Goal: Task Accomplishment & Management: Complete application form

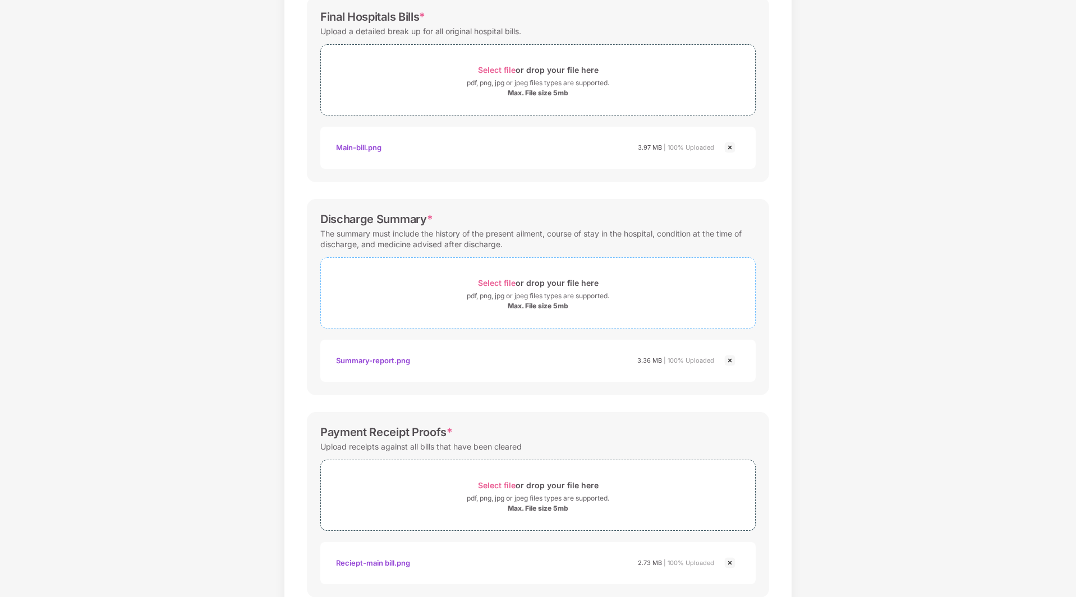
scroll to position [244, 0]
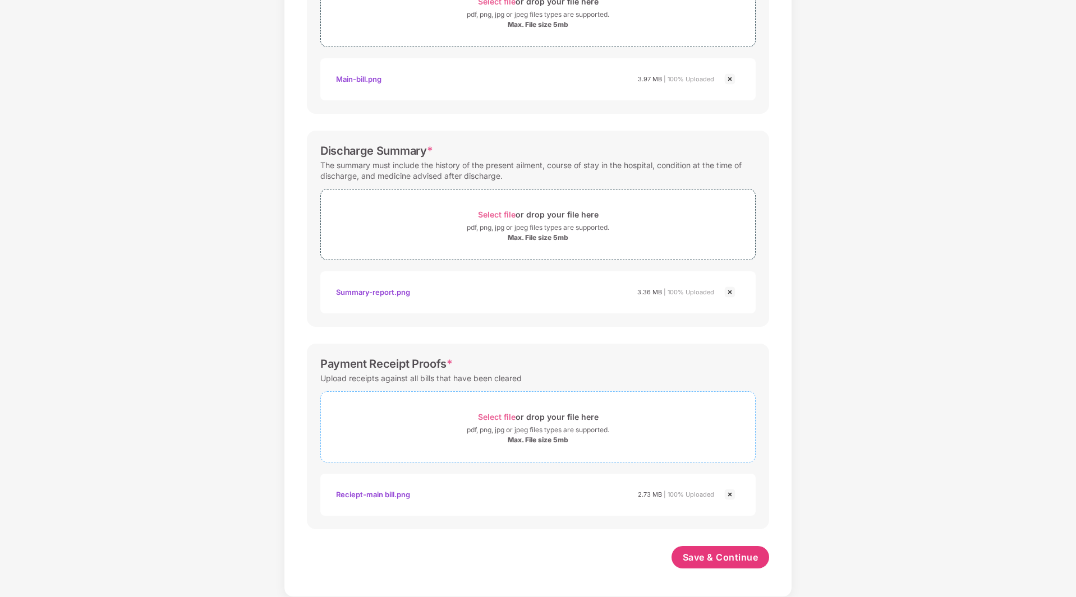
click at [514, 420] on span "Select file" at bounding box center [497, 417] width 38 height 10
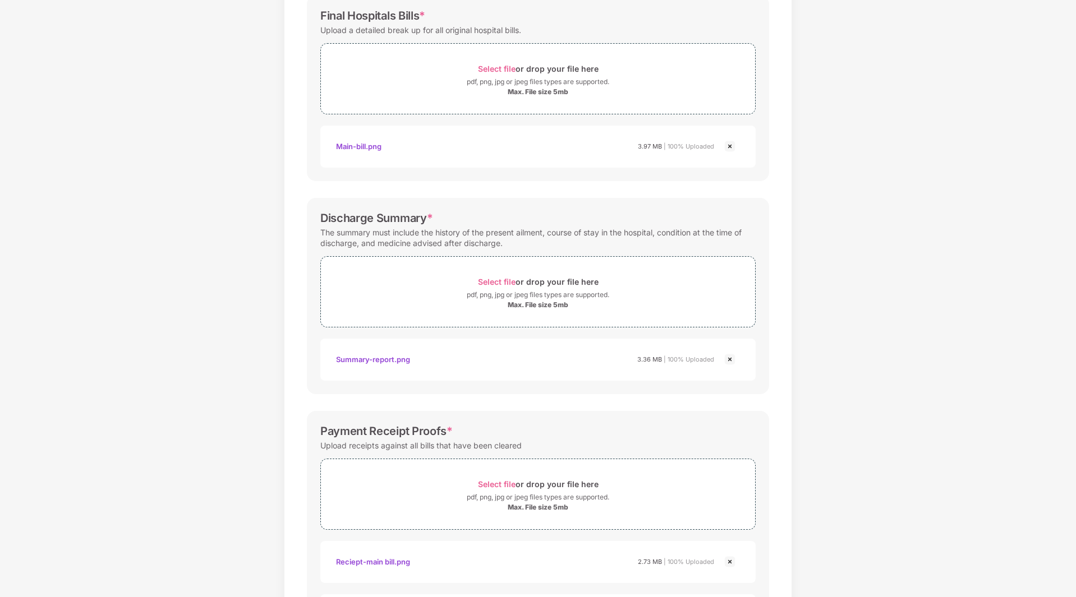
scroll to position [457, 0]
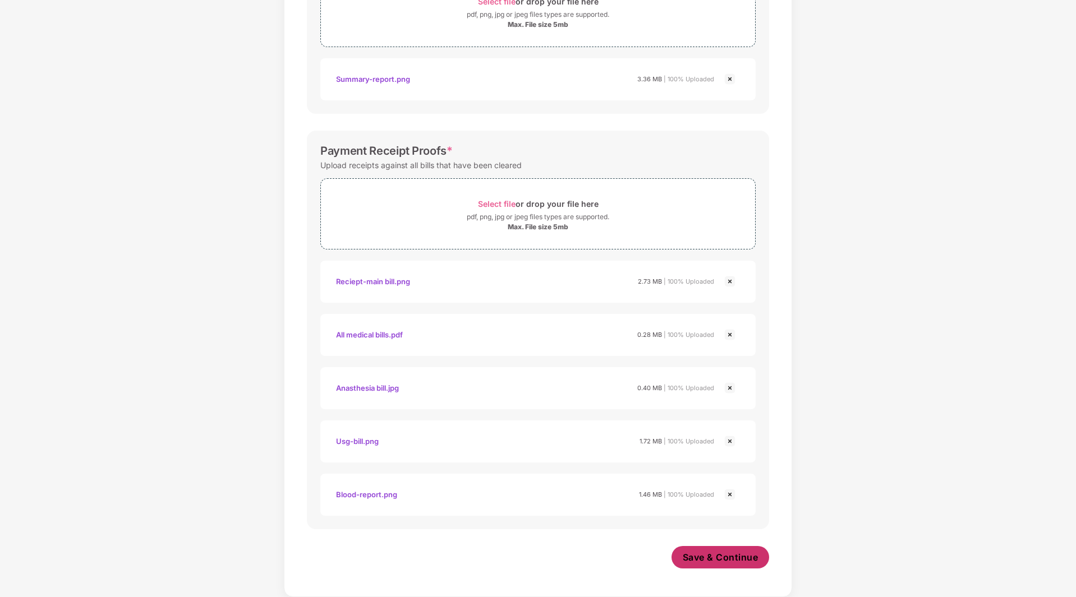
click at [689, 553] on span "Save & Continue" at bounding box center [721, 557] width 76 height 12
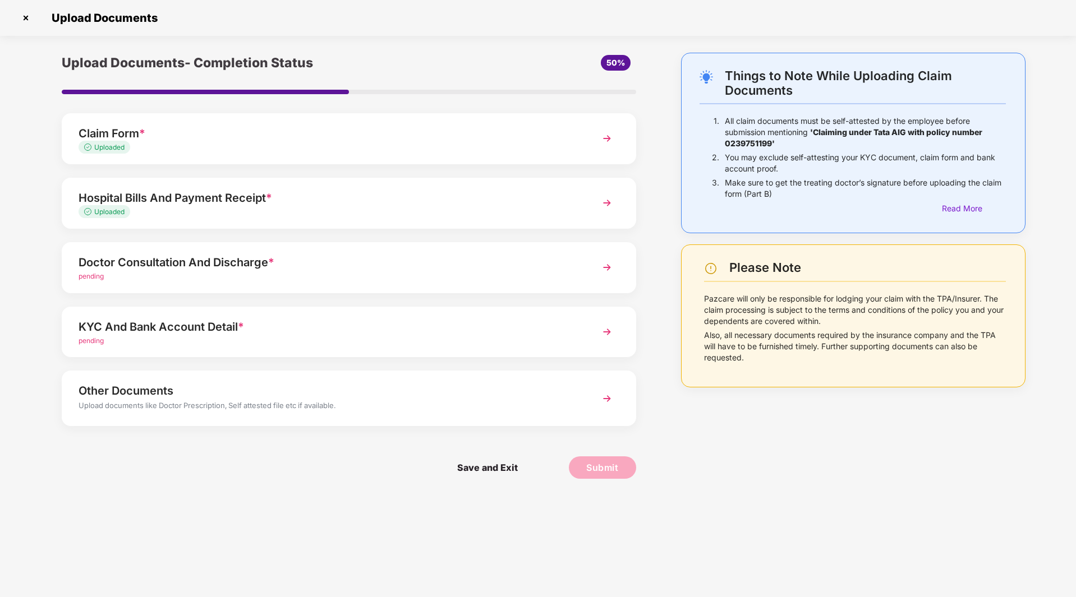
click at [255, 262] on div "Doctor Consultation And Discharge *" at bounding box center [326, 262] width 495 height 18
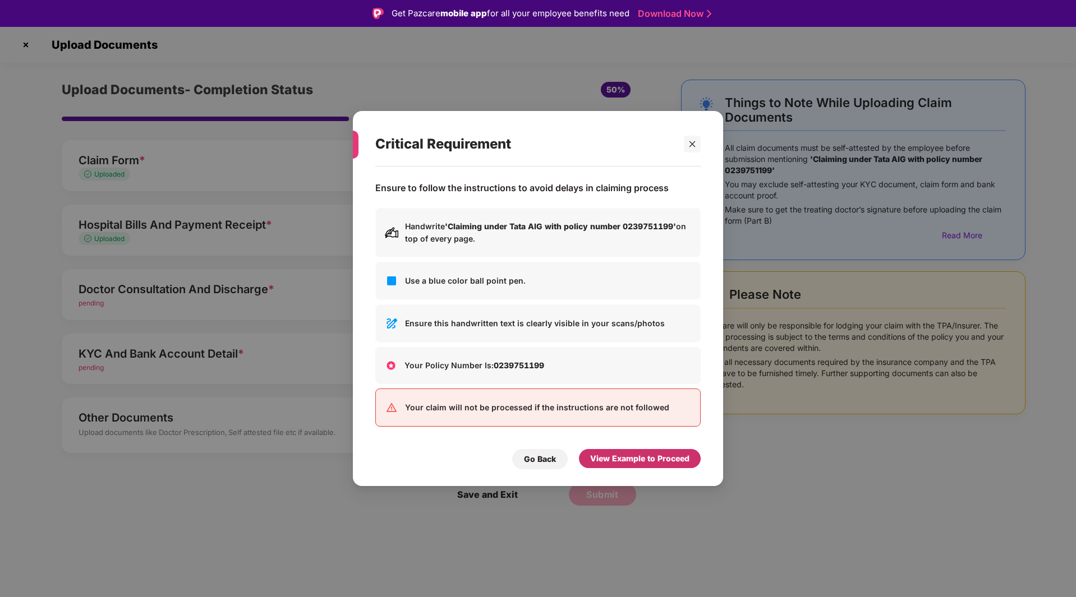
click at [616, 456] on div "View Example to Proceed" at bounding box center [639, 459] width 99 height 12
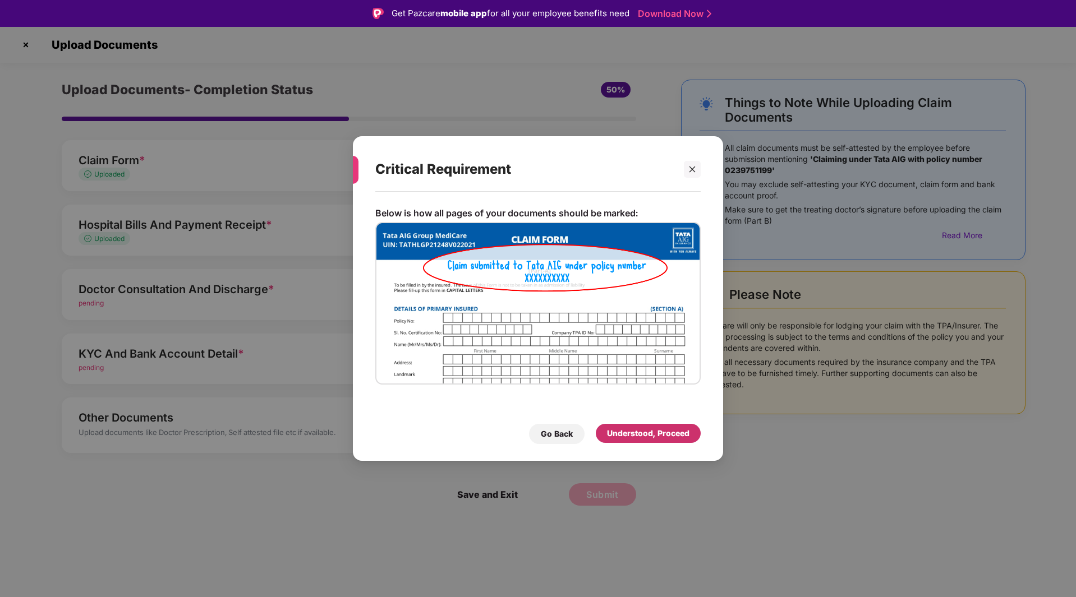
click at [640, 432] on div "Understood, Proceed" at bounding box center [648, 433] width 82 height 12
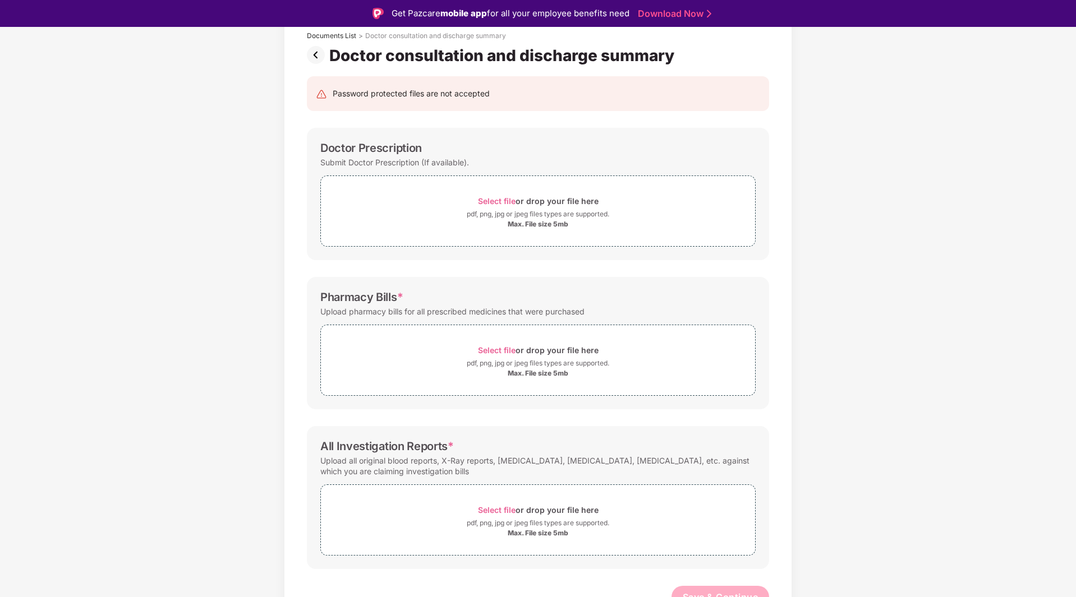
scroll to position [84, 0]
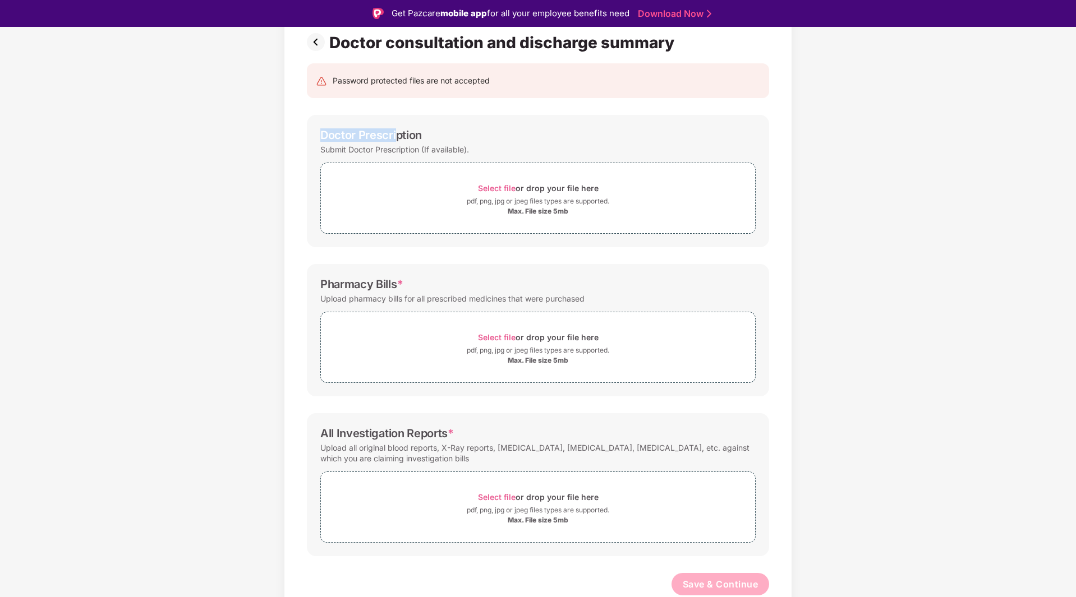
drag, startPoint x: 316, startPoint y: 139, endPoint x: 416, endPoint y: 137, distance: 99.8
click at [410, 138] on div "Doctor Prescription Submit Doctor Prescription (If available). Select file or d…" at bounding box center [538, 181] width 462 height 132
click at [416, 136] on div "Doctor Prescription" at bounding box center [371, 134] width 102 height 13
click at [528, 344] on div "Select file or drop your file here" at bounding box center [538, 337] width 121 height 15
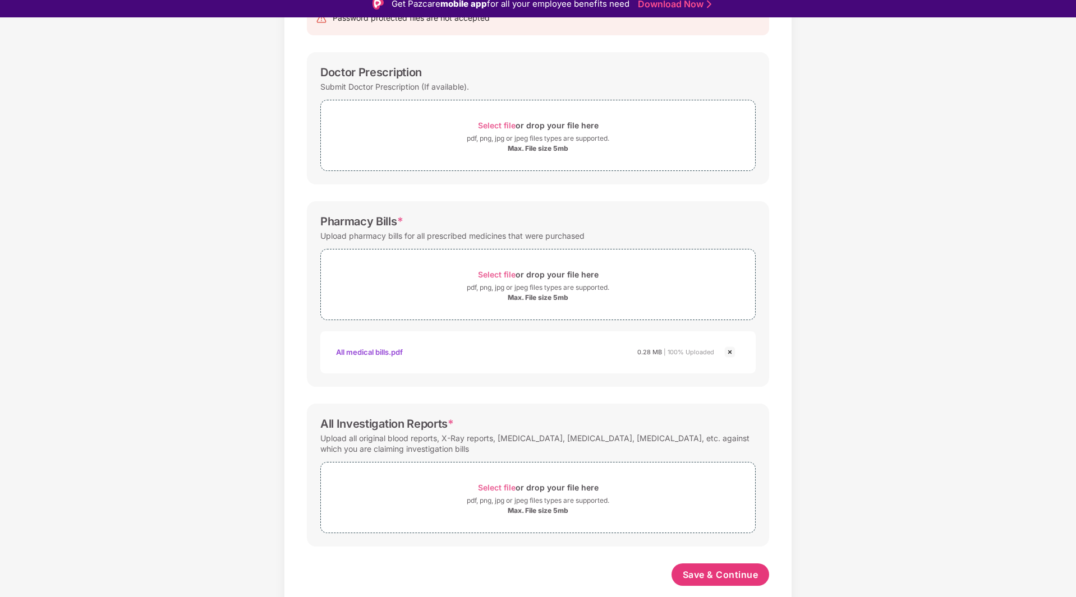
scroll to position [27, 0]
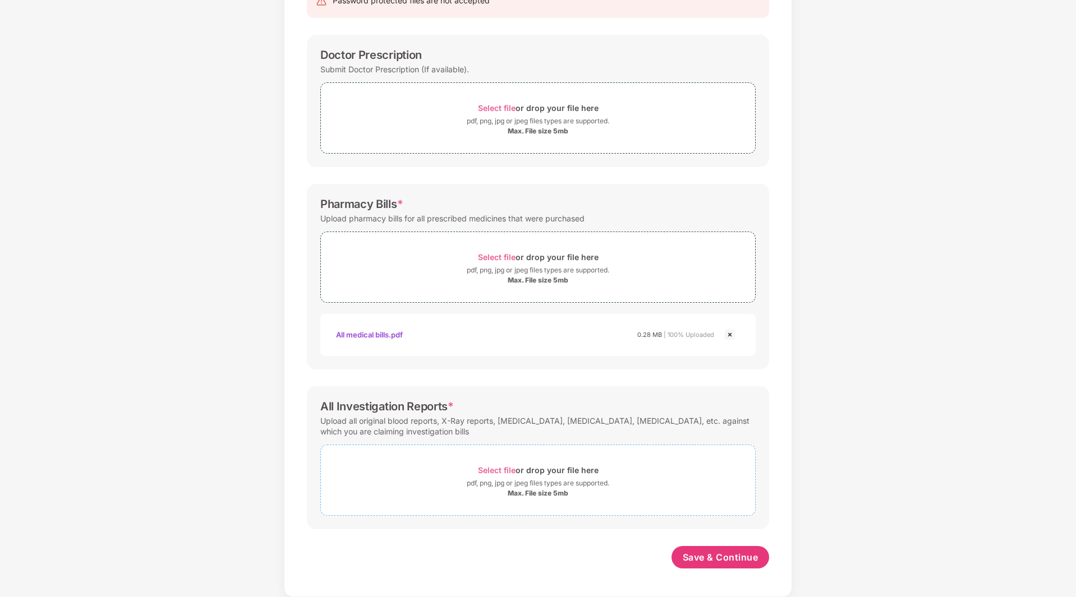
click at [519, 471] on div "Select file or drop your file here" at bounding box center [538, 470] width 121 height 15
click at [512, 479] on div "pdf, png, jpg or jpeg files types are supported." at bounding box center [538, 483] width 142 height 11
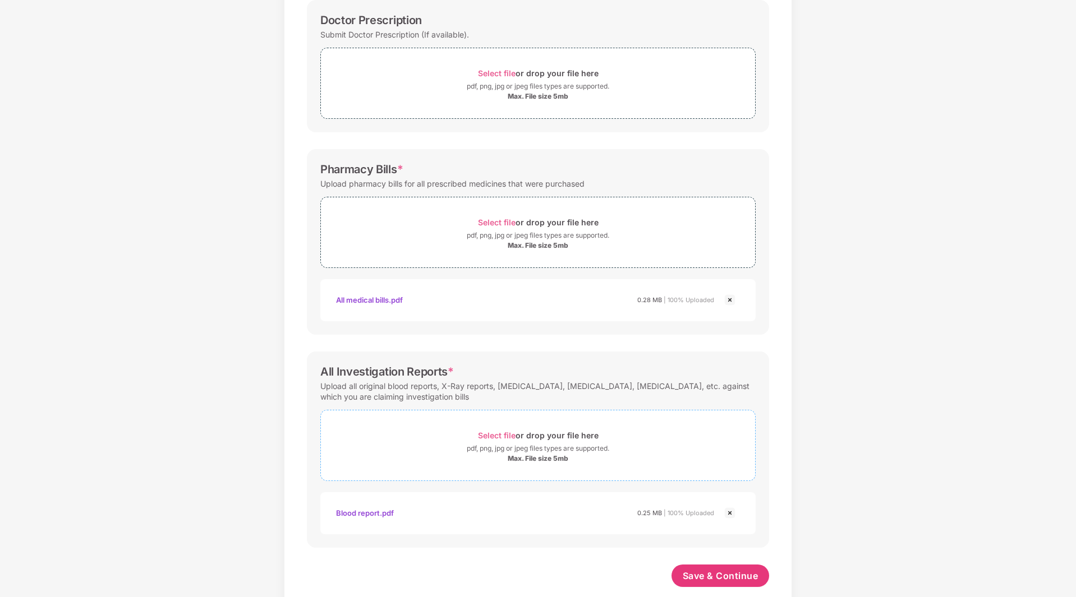
scroll to position [191, 0]
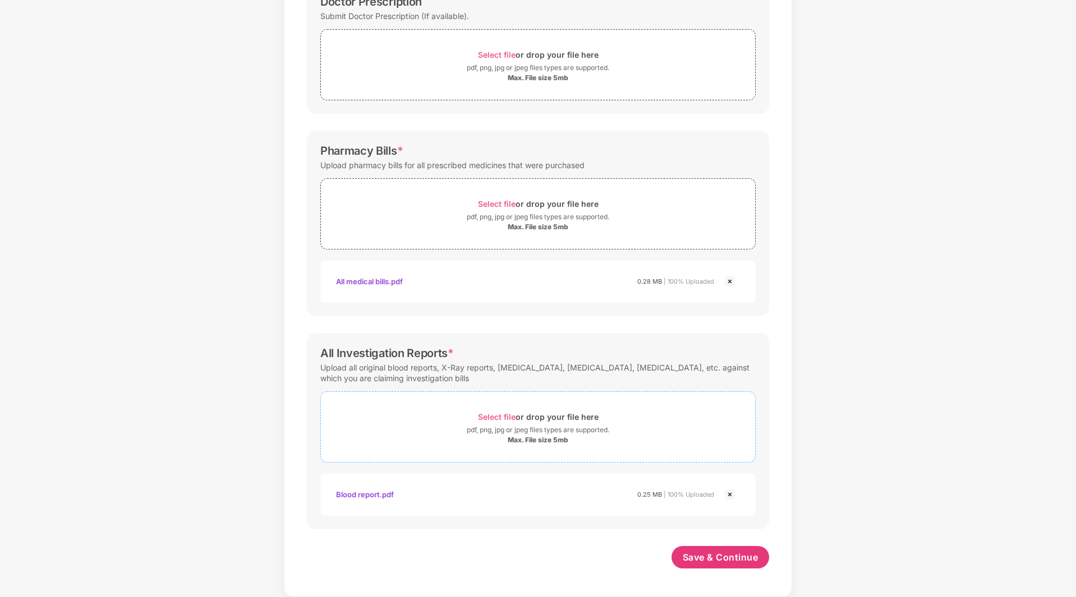
click at [505, 416] on span "Select file" at bounding box center [497, 417] width 38 height 10
click at [525, 418] on div "Select file or drop your file here" at bounding box center [538, 416] width 121 height 15
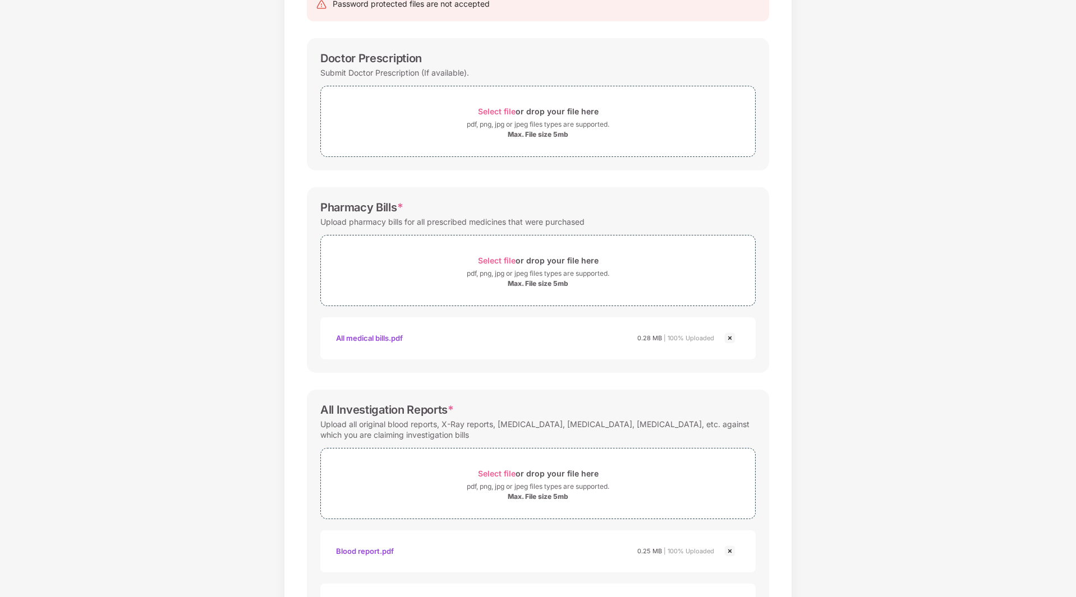
scroll to position [129, 0]
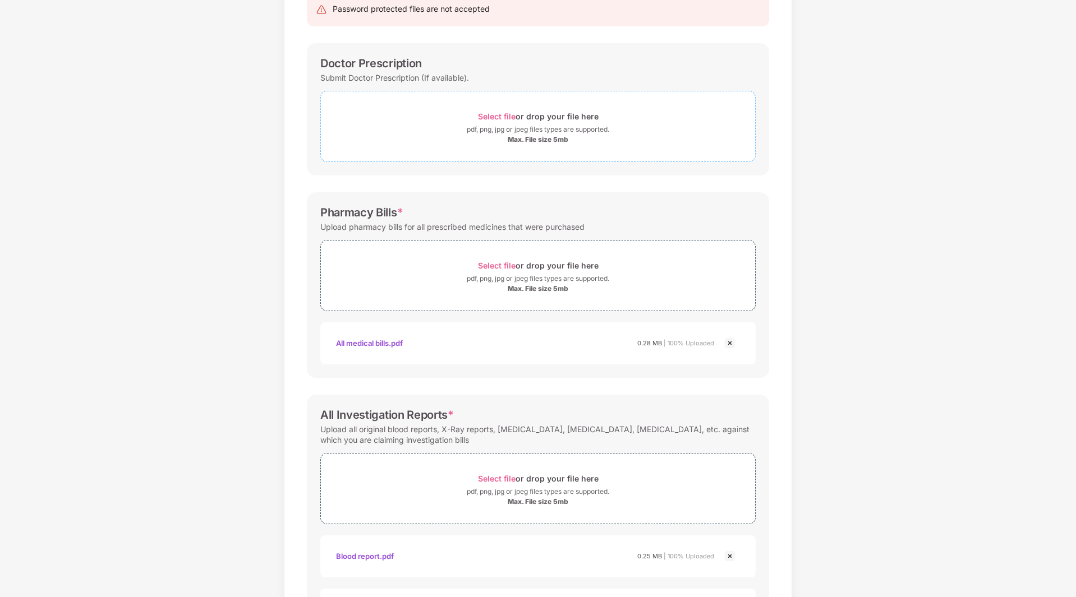
click at [530, 108] on span "Select file or drop your file here pdf, png, jpg or jpeg files types are suppor…" at bounding box center [538, 126] width 434 height 53
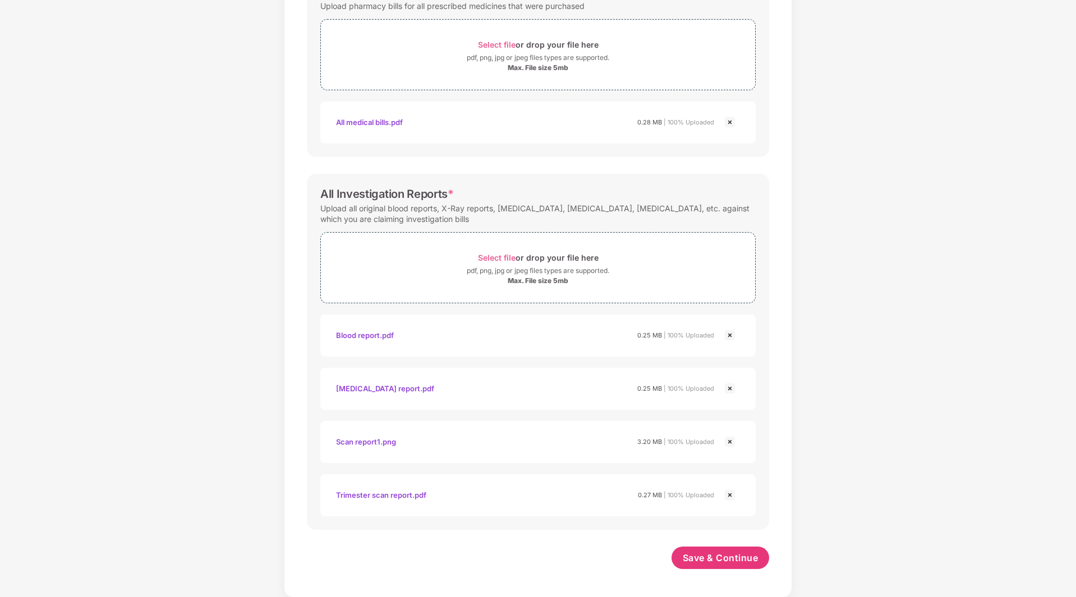
scroll to position [457, 0]
click at [727, 565] on button "Save & Continue" at bounding box center [720, 557] width 98 height 22
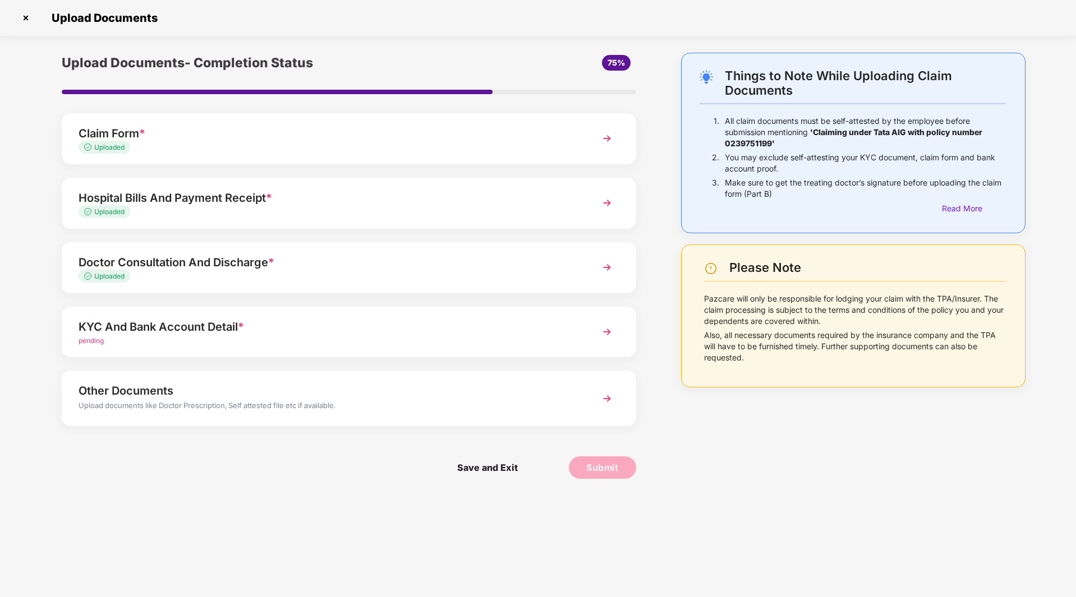
click at [162, 329] on div "KYC And Bank Account Detail *" at bounding box center [326, 327] width 495 height 18
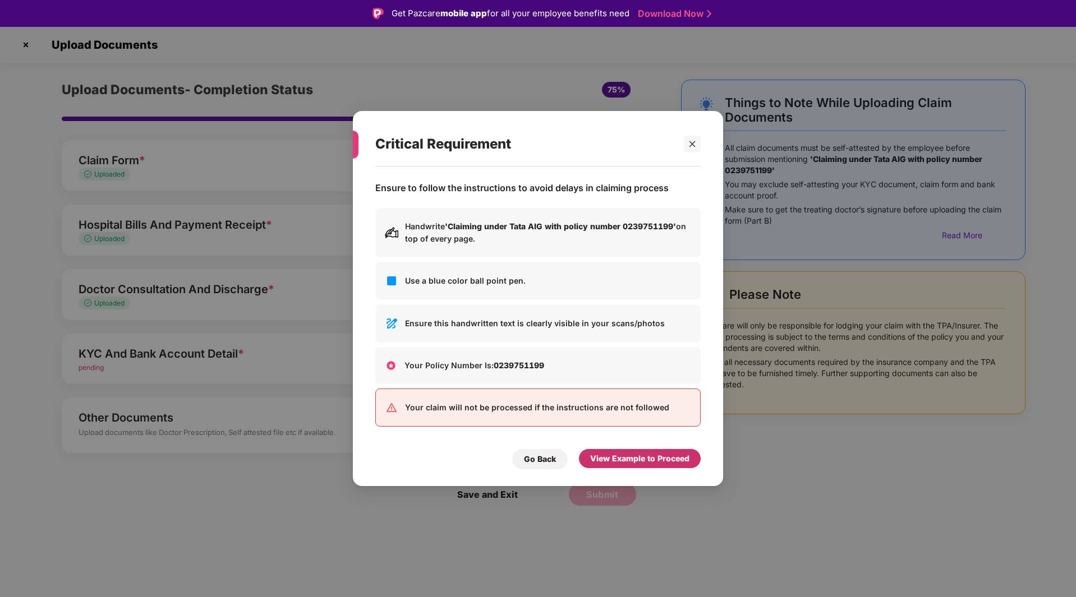
click at [633, 458] on div "View Example to Proceed" at bounding box center [639, 459] width 99 height 12
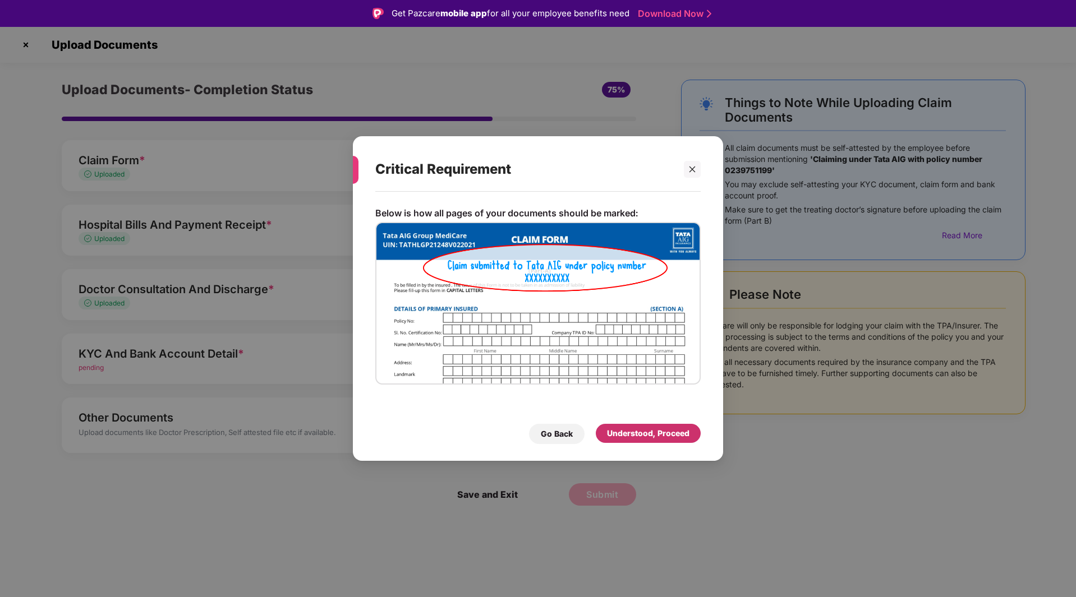
click at [651, 437] on div "Understood, Proceed" at bounding box center [648, 433] width 82 height 12
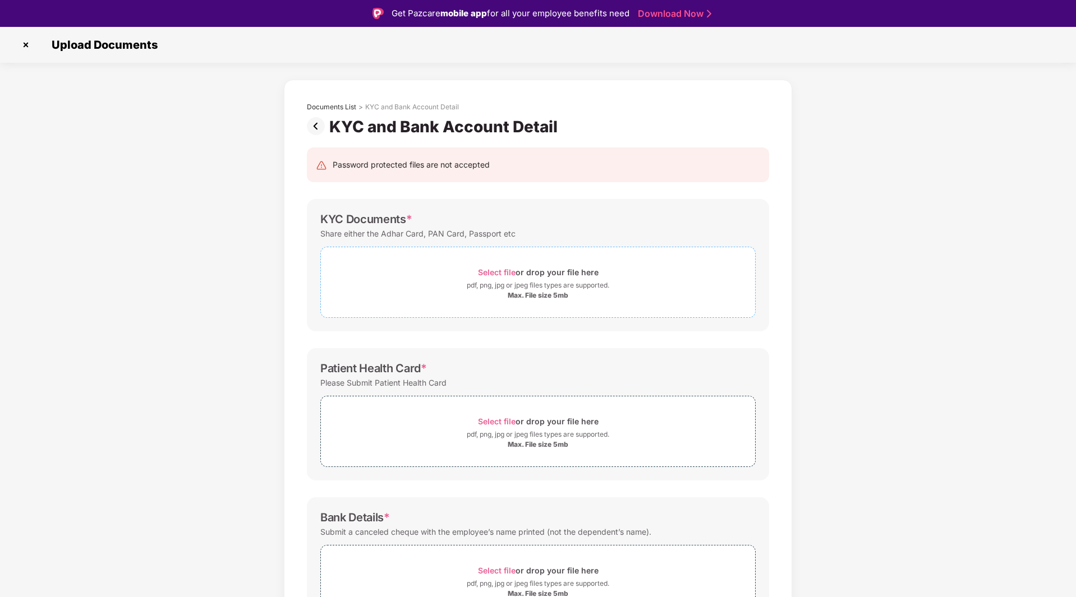
click at [517, 275] on div "Select file or drop your file here" at bounding box center [538, 272] width 121 height 15
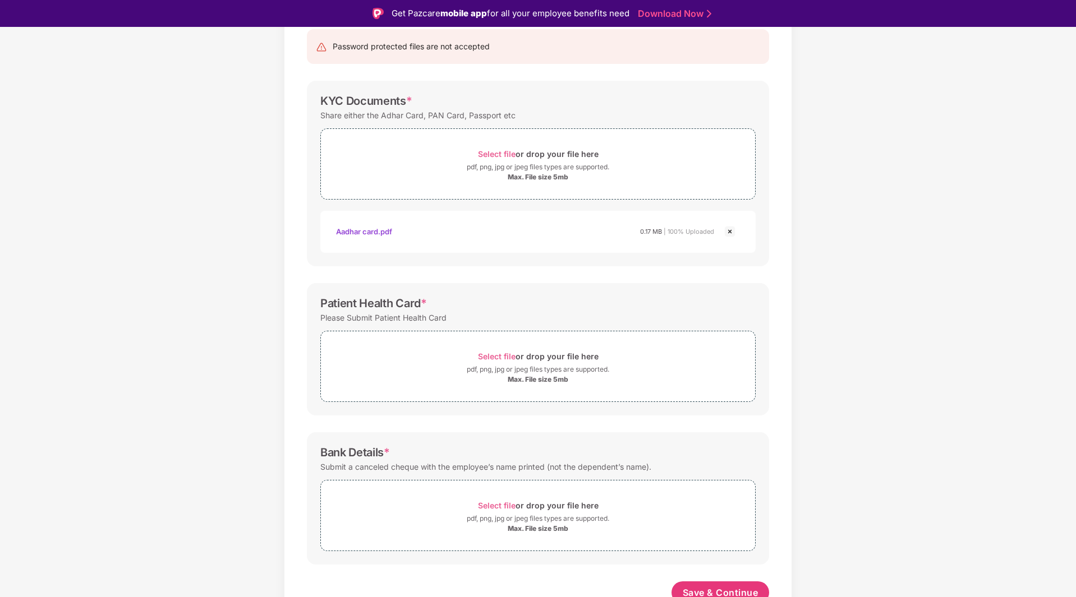
scroll to position [127, 0]
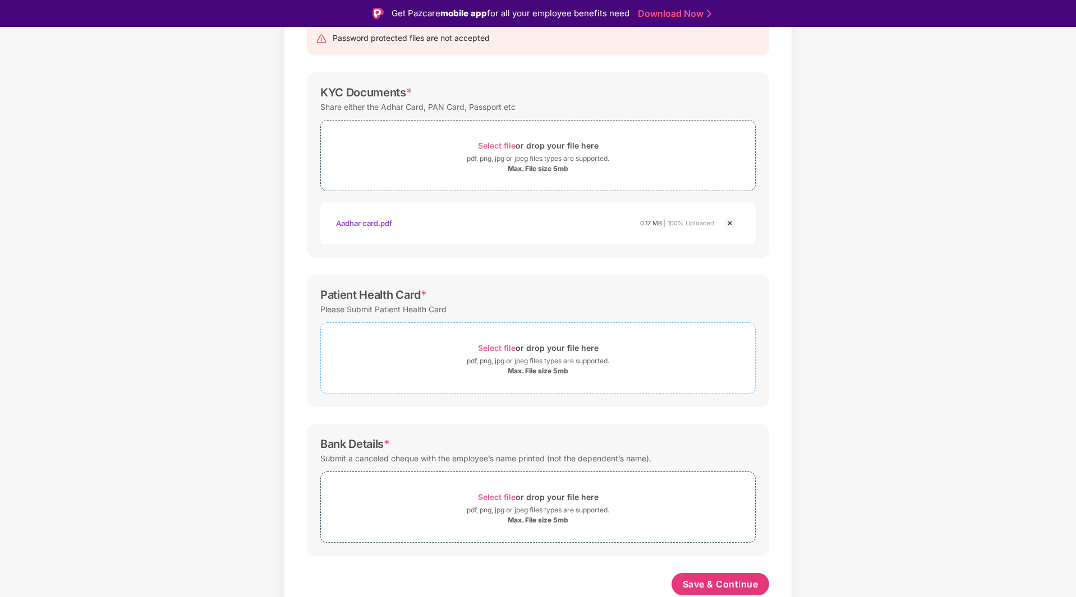
click at [493, 347] on span "Select file" at bounding box center [497, 348] width 38 height 10
click at [523, 342] on span "Select file or drop your file here pdf, png, jpg or jpeg files types are suppor…" at bounding box center [538, 357] width 434 height 53
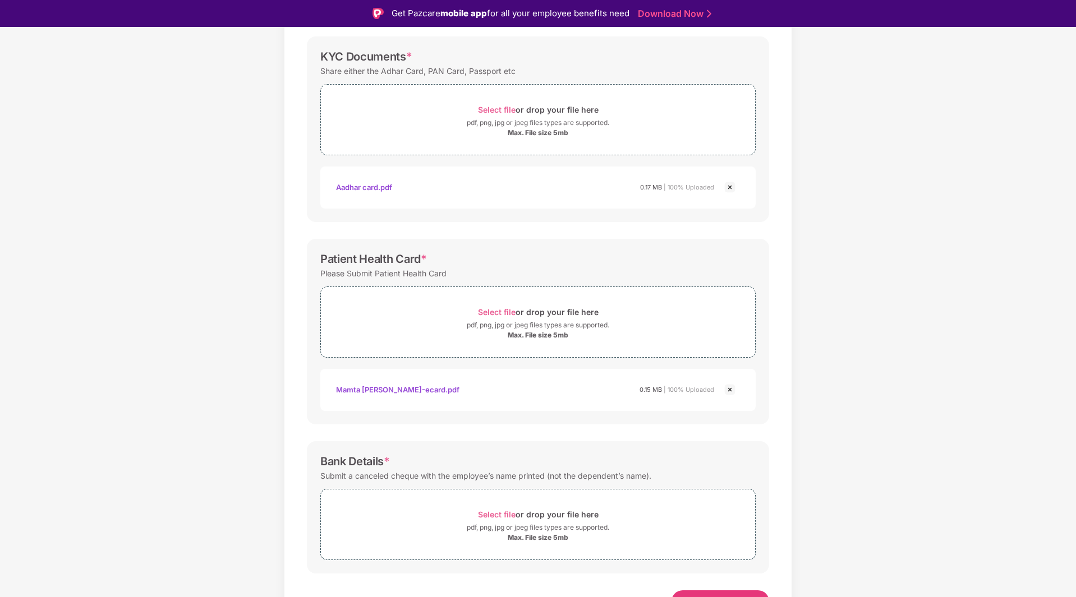
scroll to position [180, 0]
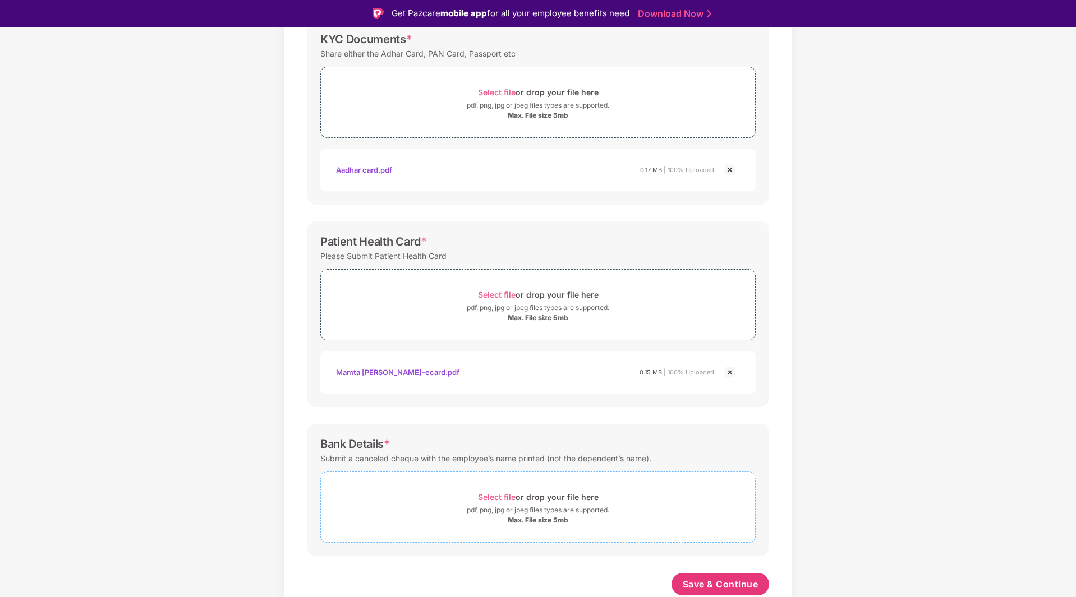
click at [499, 500] on span "Select file" at bounding box center [497, 497] width 38 height 10
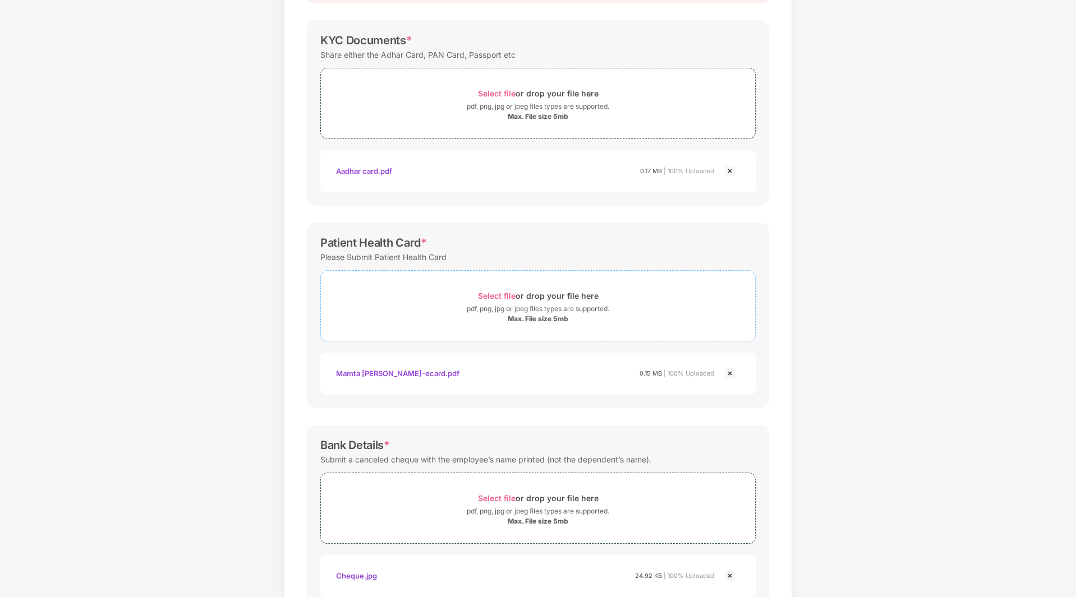
scroll to position [233, 0]
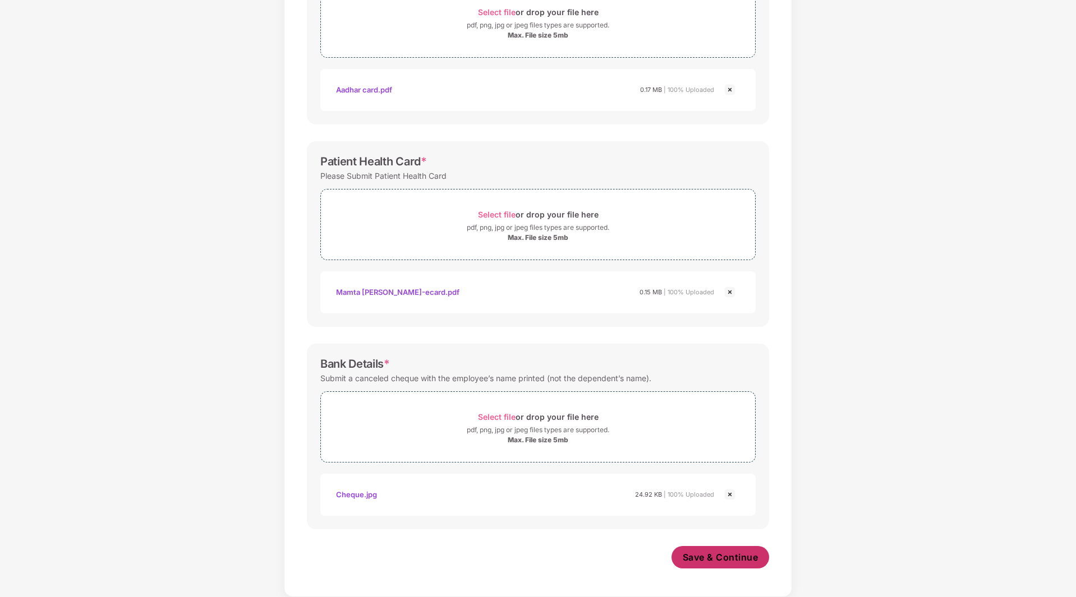
click at [718, 569] on button "Save & Continue" at bounding box center [720, 557] width 98 height 22
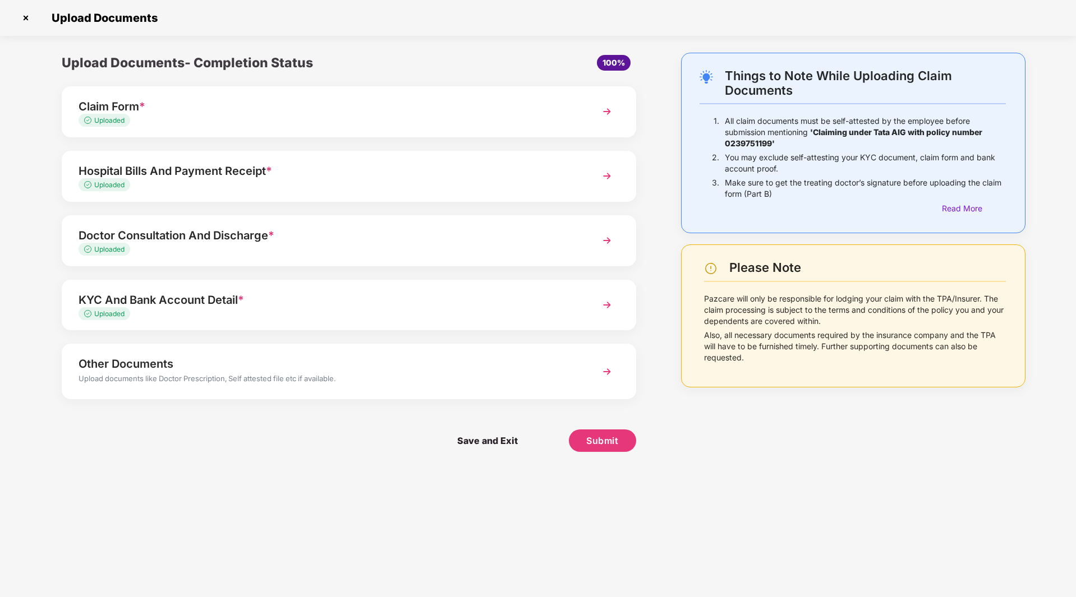
click at [251, 381] on div "Upload documents like Doctor Prescription, Self attested file etc if available." at bounding box center [326, 380] width 495 height 15
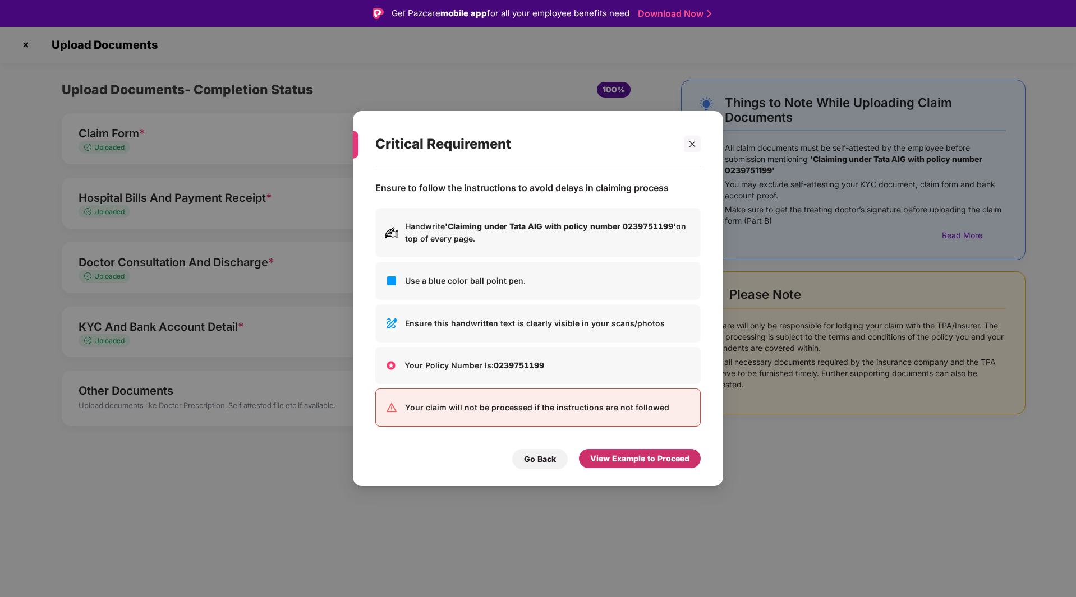
click at [636, 462] on div "View Example to Proceed" at bounding box center [639, 459] width 99 height 12
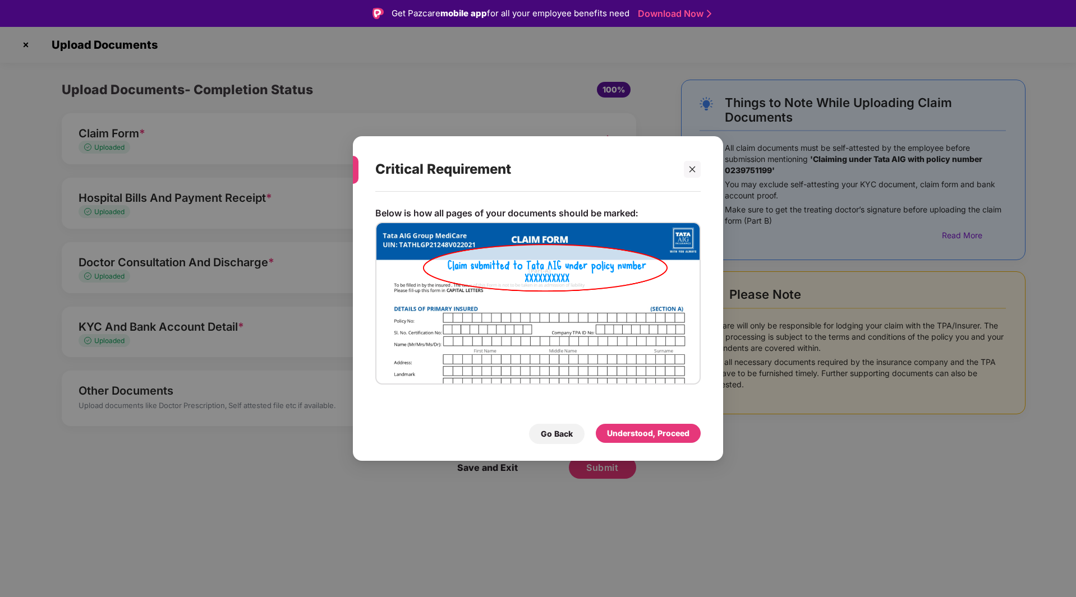
click at [640, 450] on div "Critical Requirement Below is how all pages of your documents should be marked:…" at bounding box center [538, 298] width 370 height 325
click at [643, 434] on div "Understood, Proceed" at bounding box center [648, 433] width 82 height 12
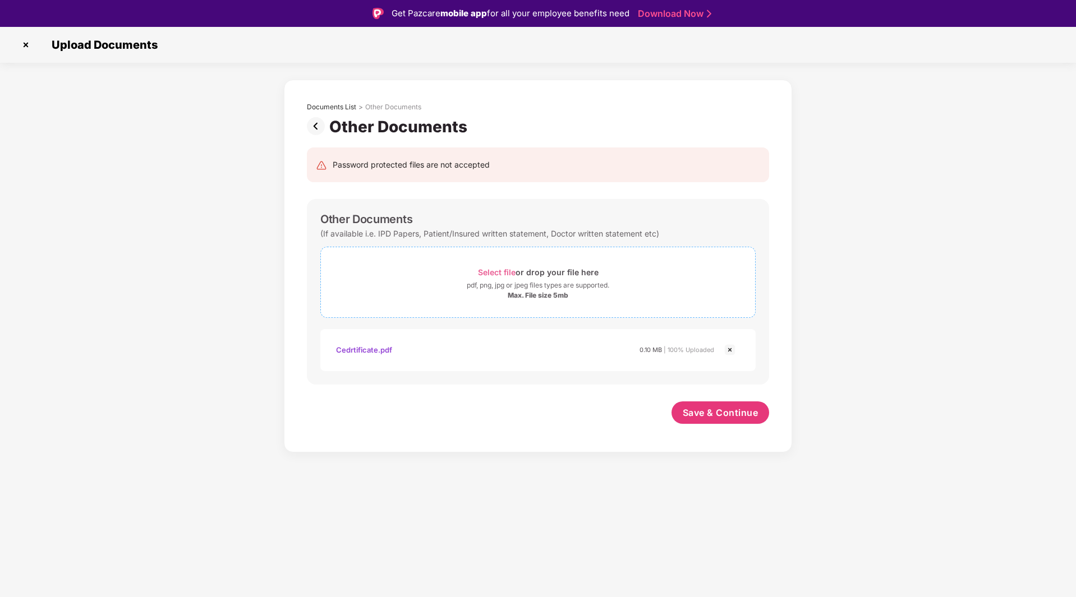
click at [515, 273] on span "Select file" at bounding box center [497, 273] width 38 height 10
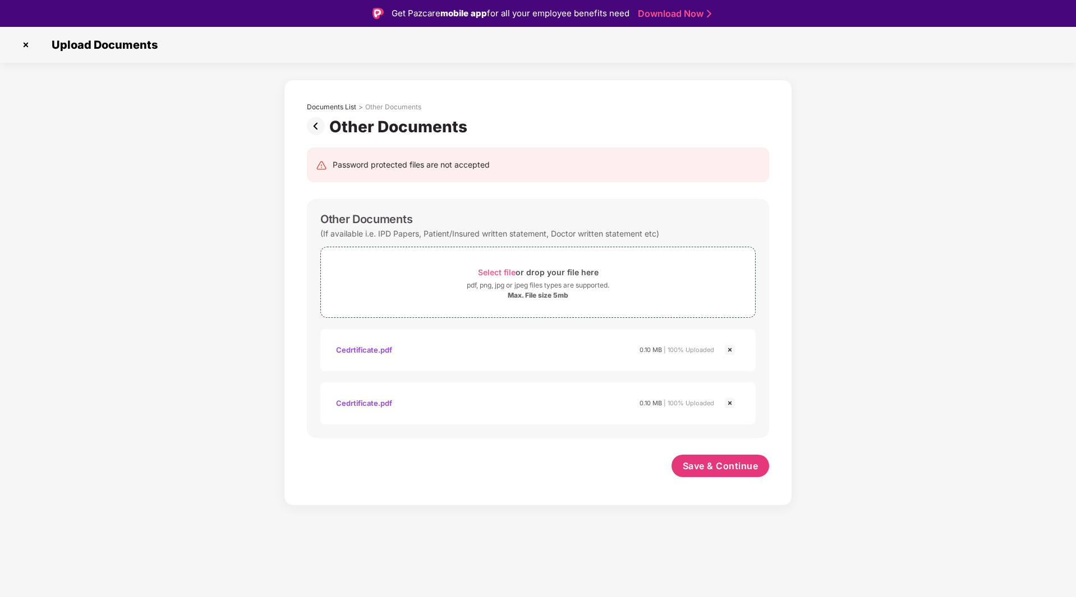
click at [729, 401] on img at bounding box center [729, 402] width 13 height 13
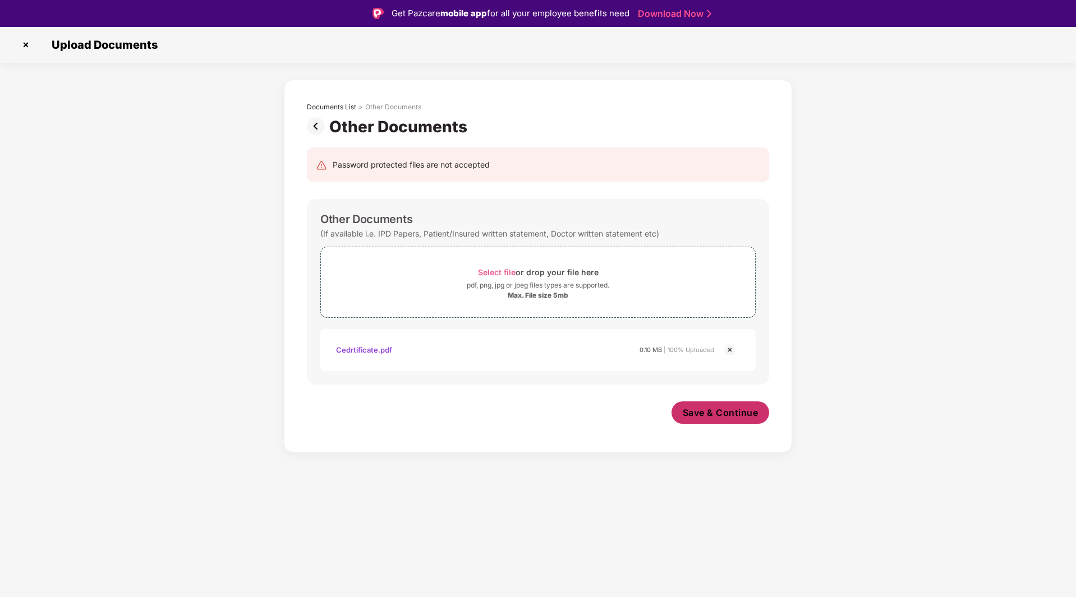
click at [704, 414] on span "Save & Continue" at bounding box center [721, 413] width 76 height 12
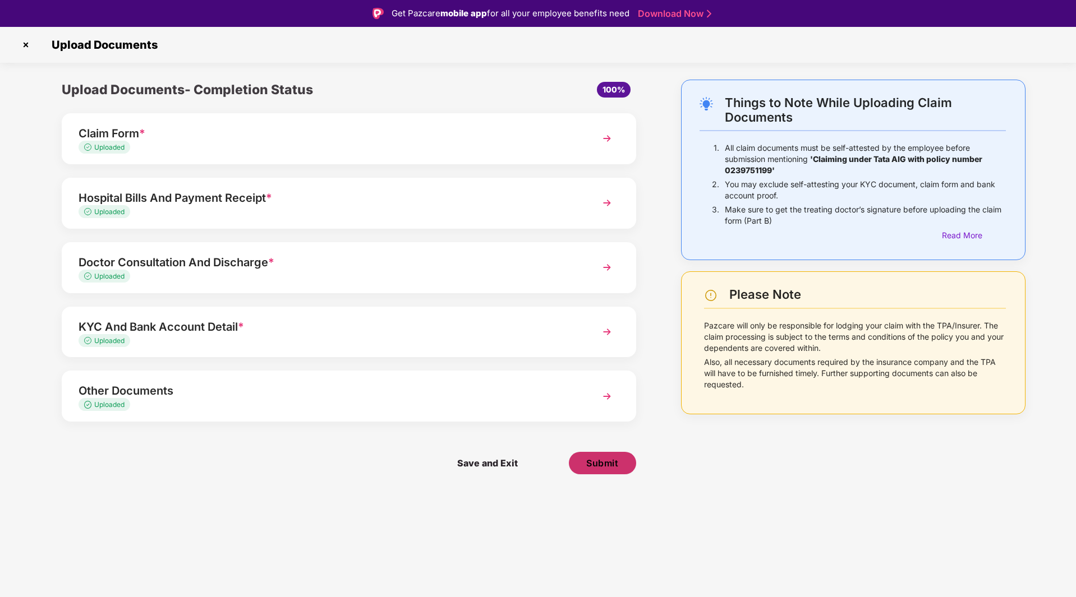
click at [611, 464] on span "Submit" at bounding box center [602, 463] width 32 height 12
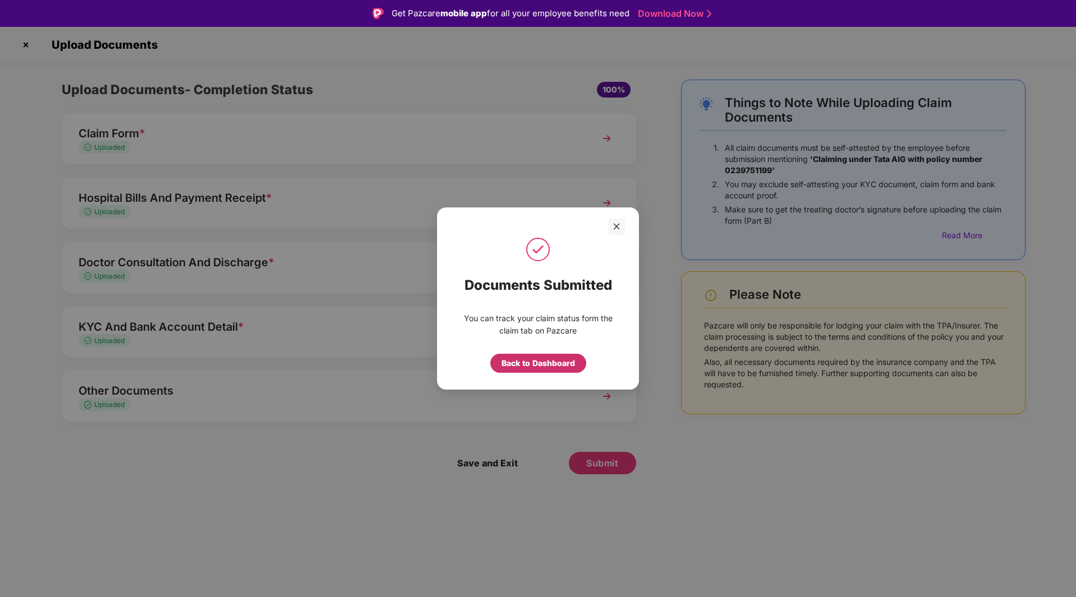
click at [571, 363] on div "Back to Dashboard" at bounding box center [537, 363] width 73 height 12
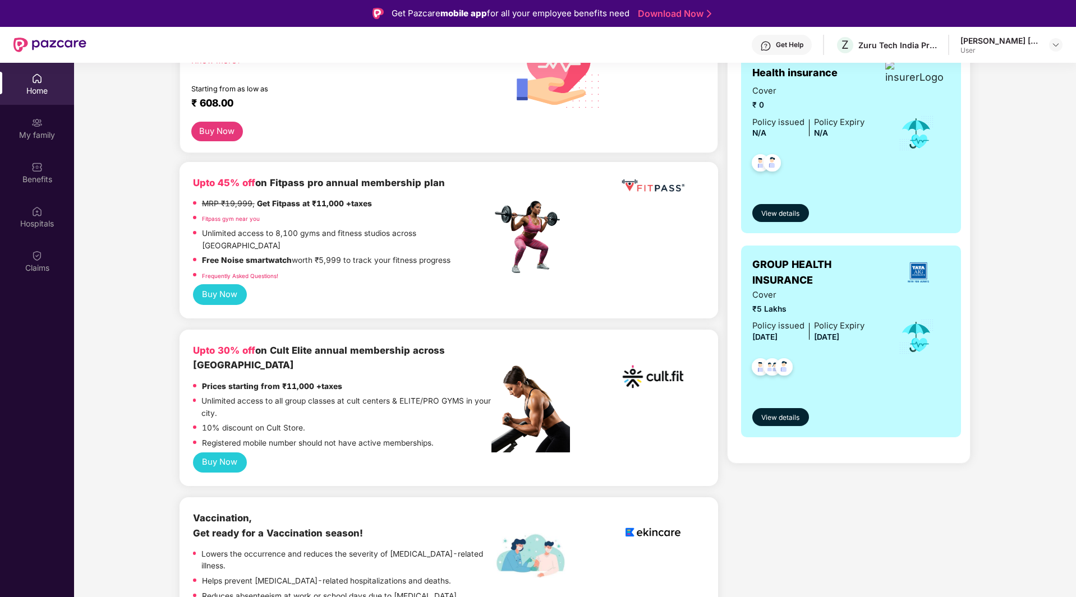
scroll to position [280, 0]
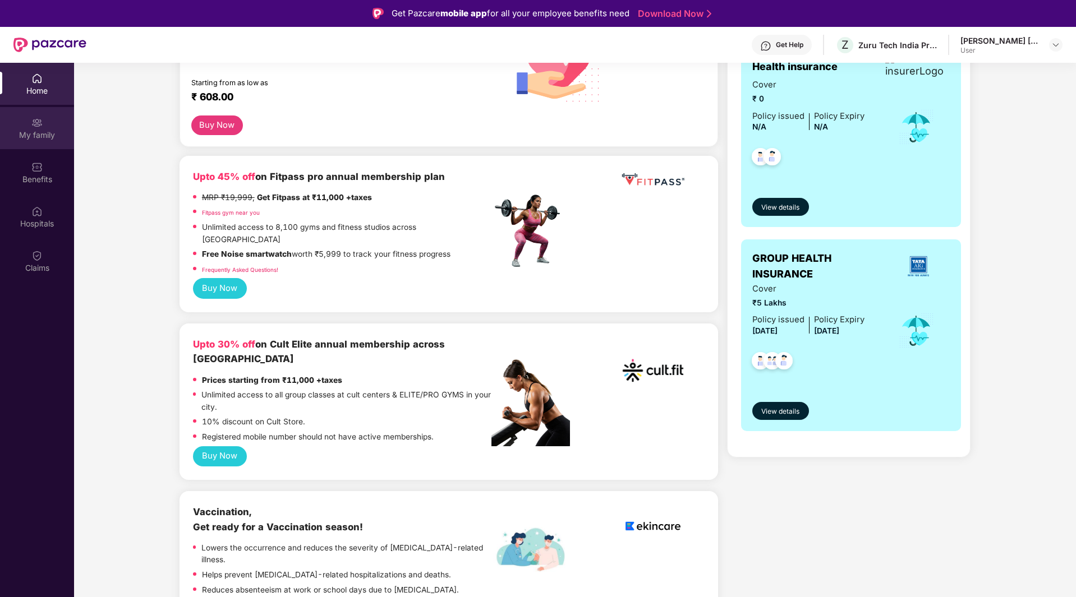
click at [43, 132] on div "My family" at bounding box center [37, 135] width 74 height 11
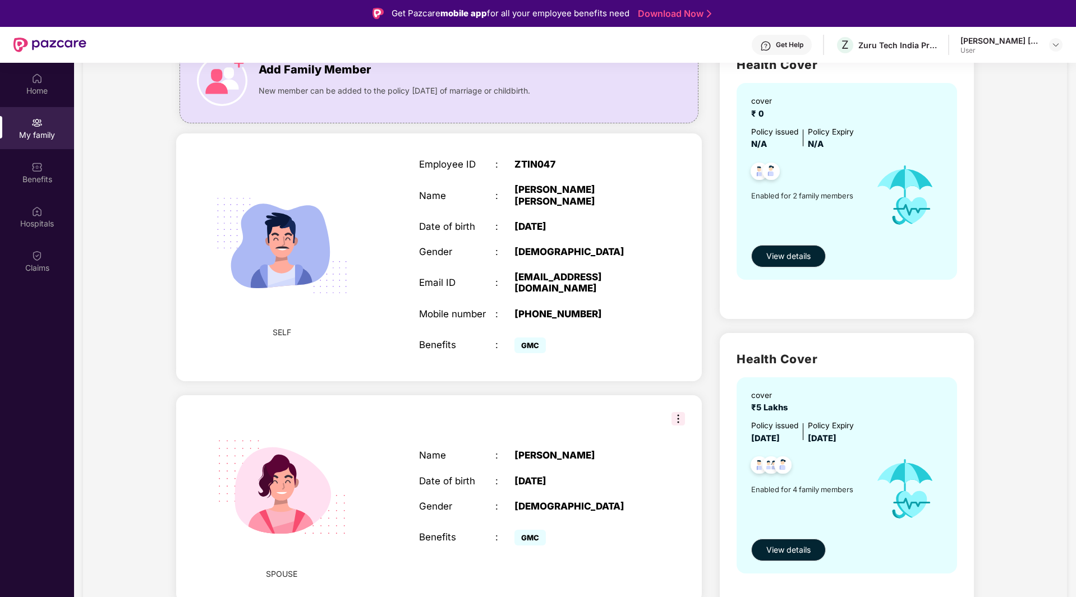
scroll to position [168, 0]
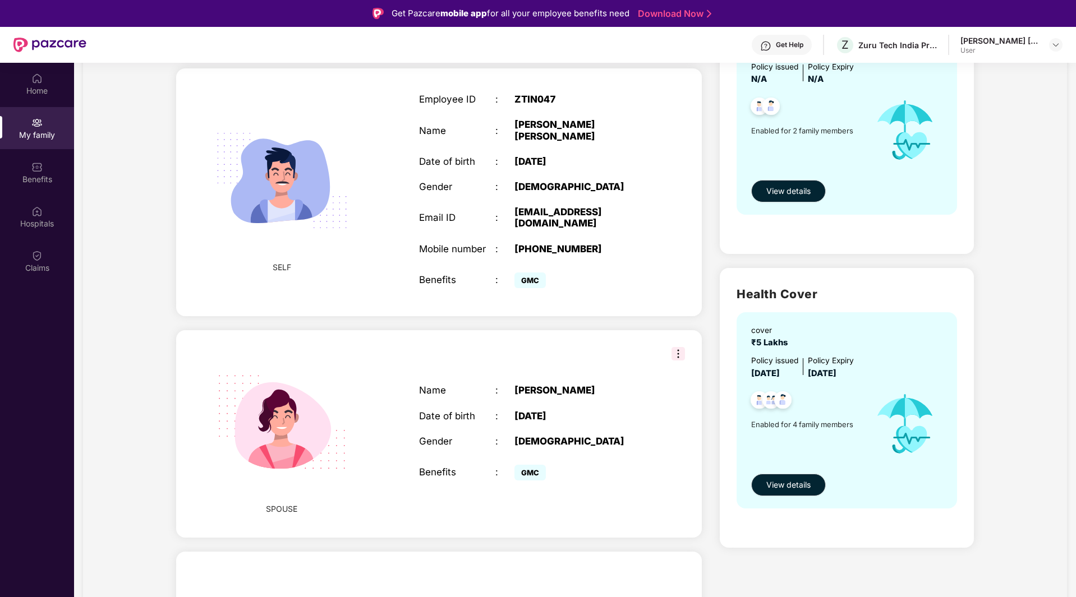
click at [678, 347] on img at bounding box center [677, 353] width 13 height 13
click at [643, 461] on div "GMC" at bounding box center [580, 472] width 133 height 22
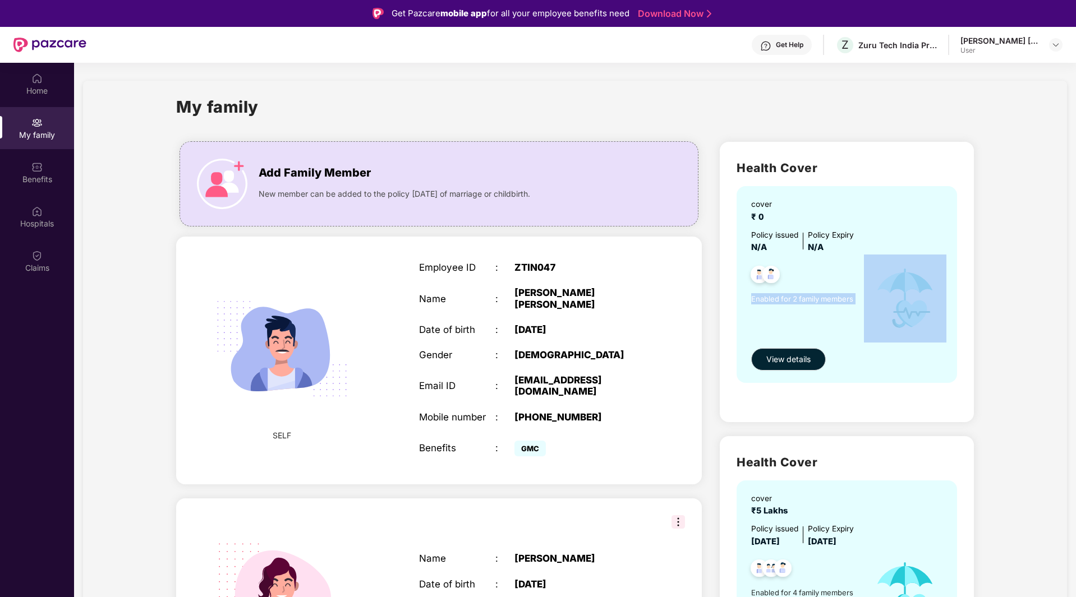
drag, startPoint x: 746, startPoint y: 297, endPoint x: 953, endPoint y: 288, distance: 207.7
click at [953, 288] on div "cover ₹ 0 Policy issued N/A Policy Expiry N/A Enabled for 2 family members View…" at bounding box center [846, 284] width 220 height 196
click at [952, 288] on div "cover ₹ 0 Policy issued N/A Policy Expiry N/A Enabled for 2 family members View…" at bounding box center [846, 284] width 220 height 196
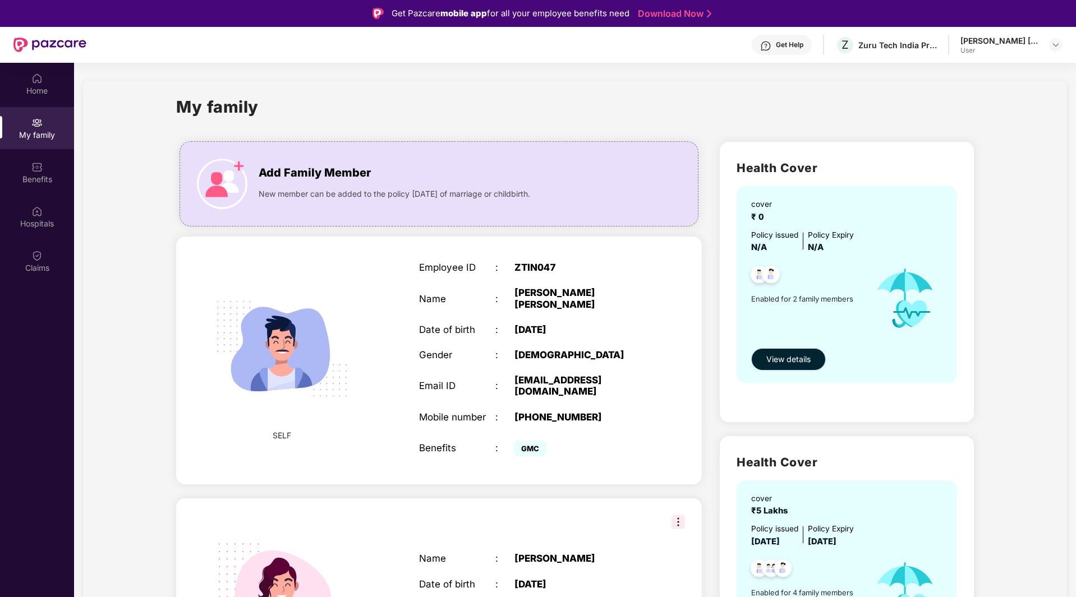
click at [790, 351] on button "View details" at bounding box center [788, 359] width 75 height 22
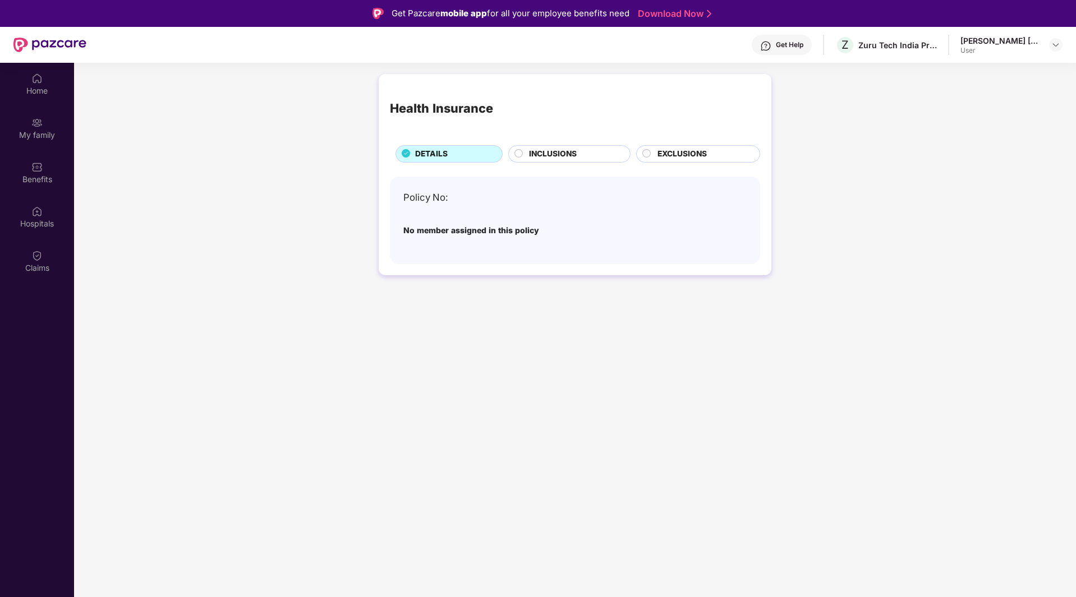
click at [546, 155] on span "INCLUSIONS" at bounding box center [553, 154] width 48 height 12
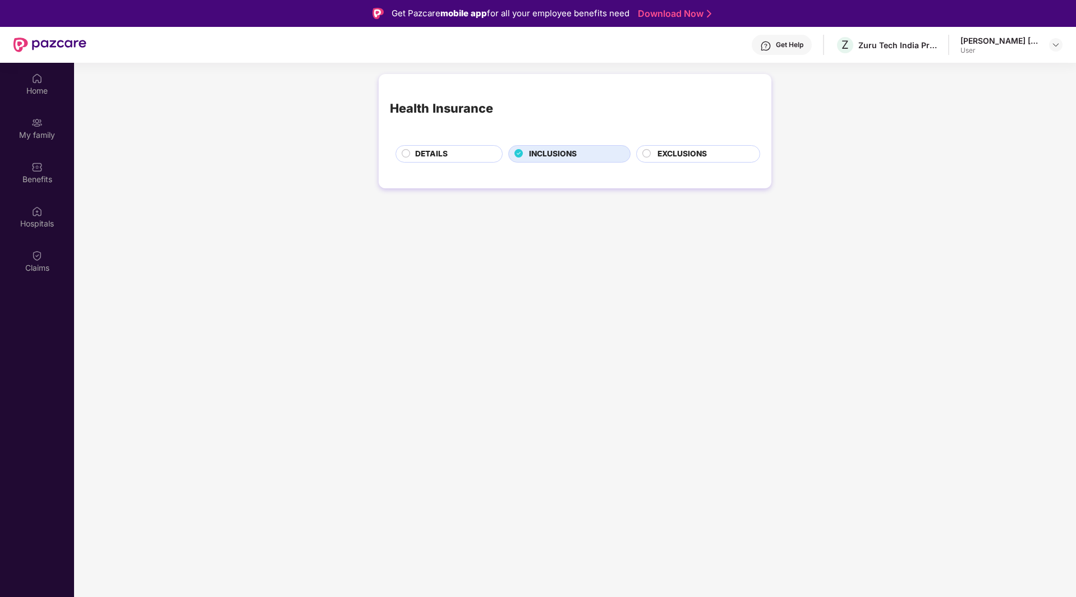
click at [416, 163] on div "Health Insurance DETAILS INCLUSIONS EXCLUSIONS" at bounding box center [575, 131] width 393 height 114
click at [426, 153] on span "DETAILS" at bounding box center [431, 154] width 33 height 12
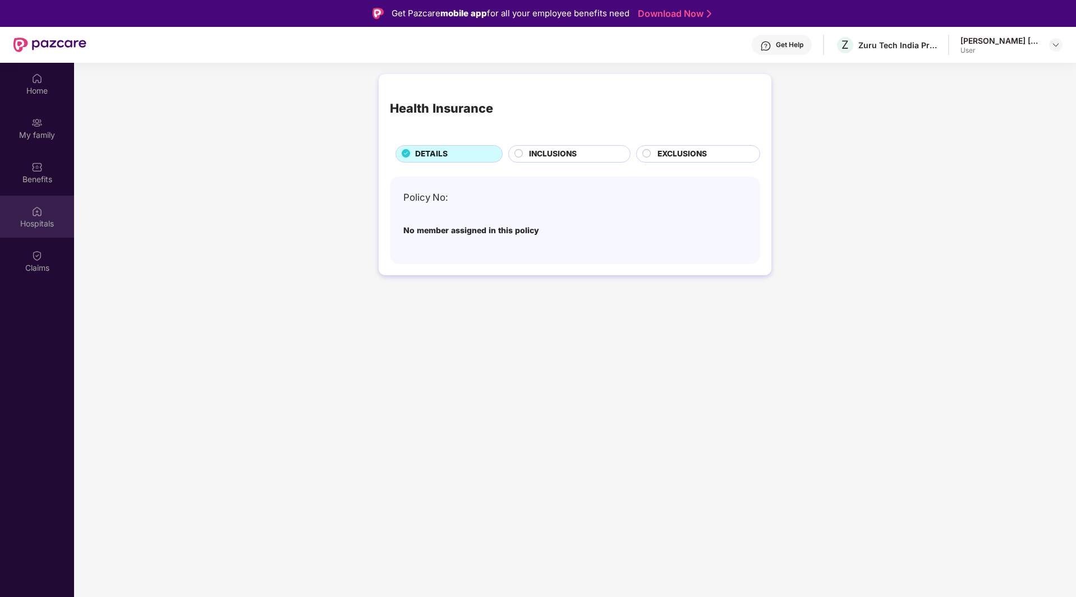
click at [45, 223] on div "Hospitals" at bounding box center [37, 223] width 74 height 11
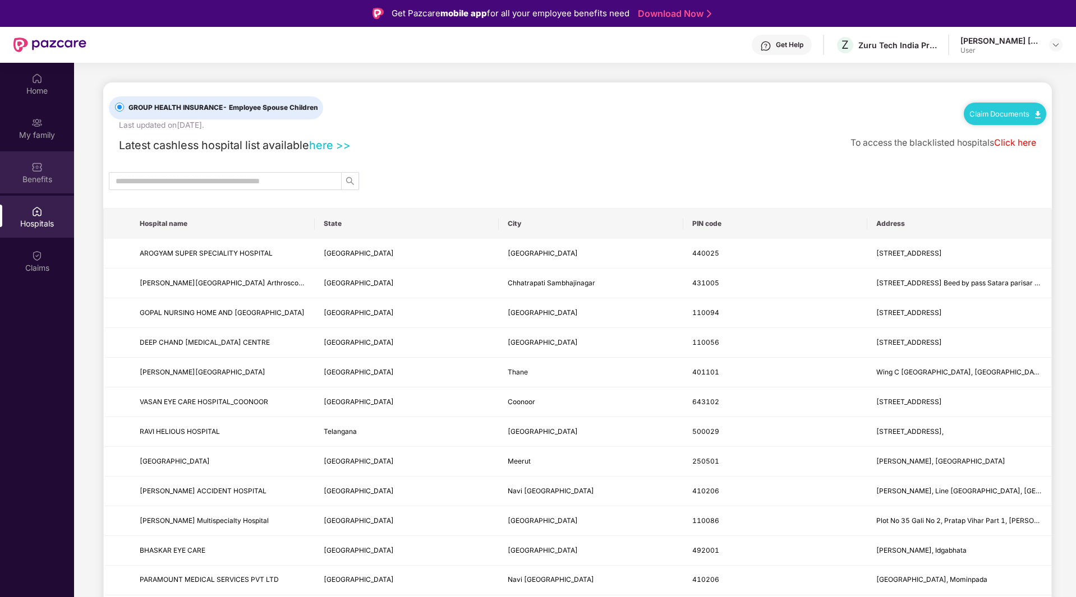
click at [39, 170] on img at bounding box center [36, 167] width 11 height 11
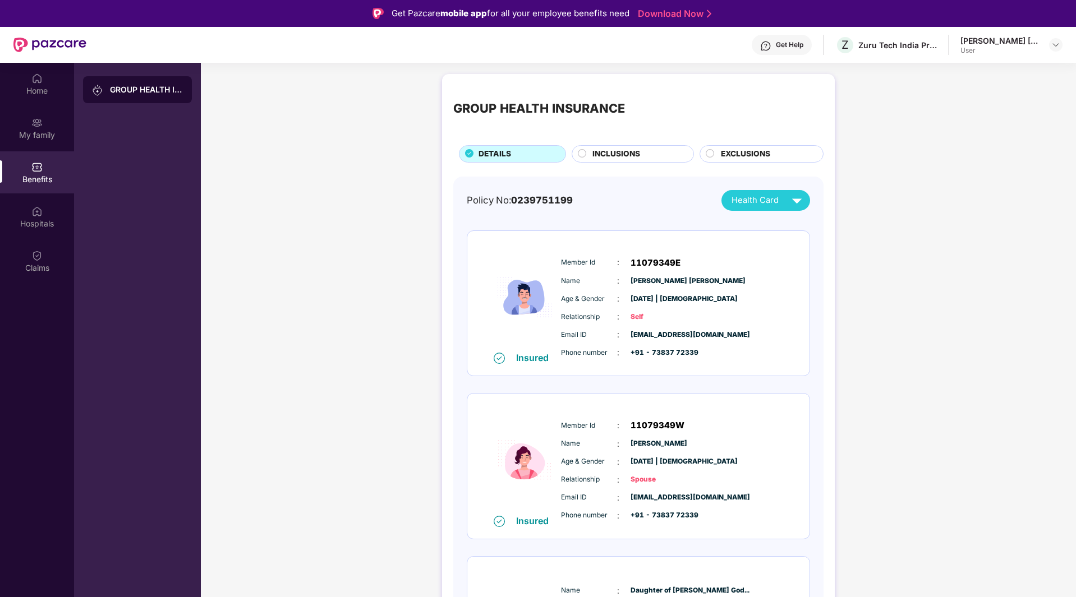
click at [787, 201] on img at bounding box center [797, 201] width 20 height 20
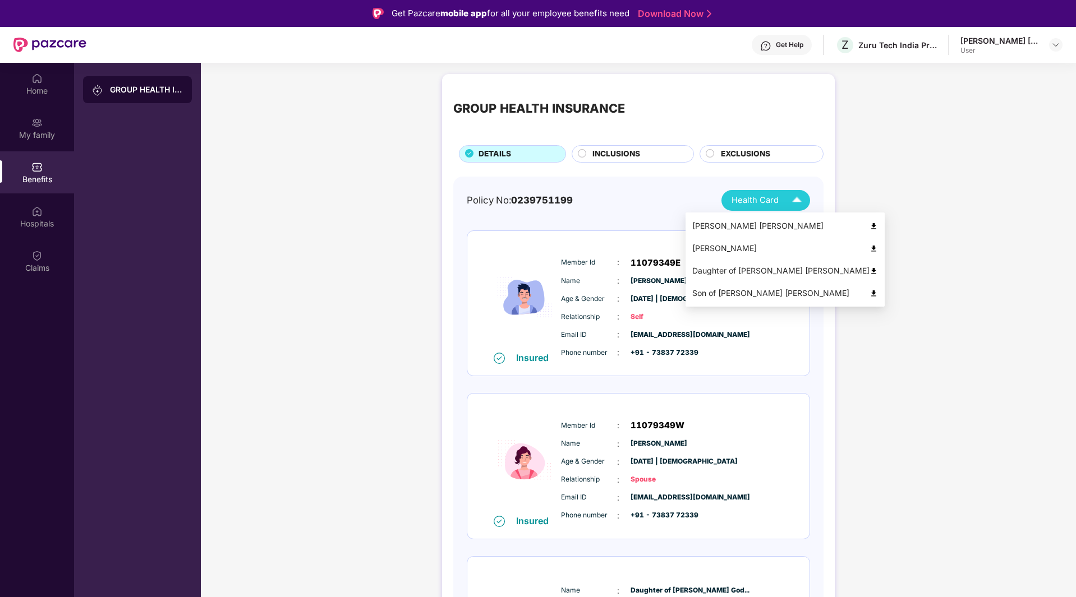
click at [869, 251] on img at bounding box center [873, 249] width 8 height 8
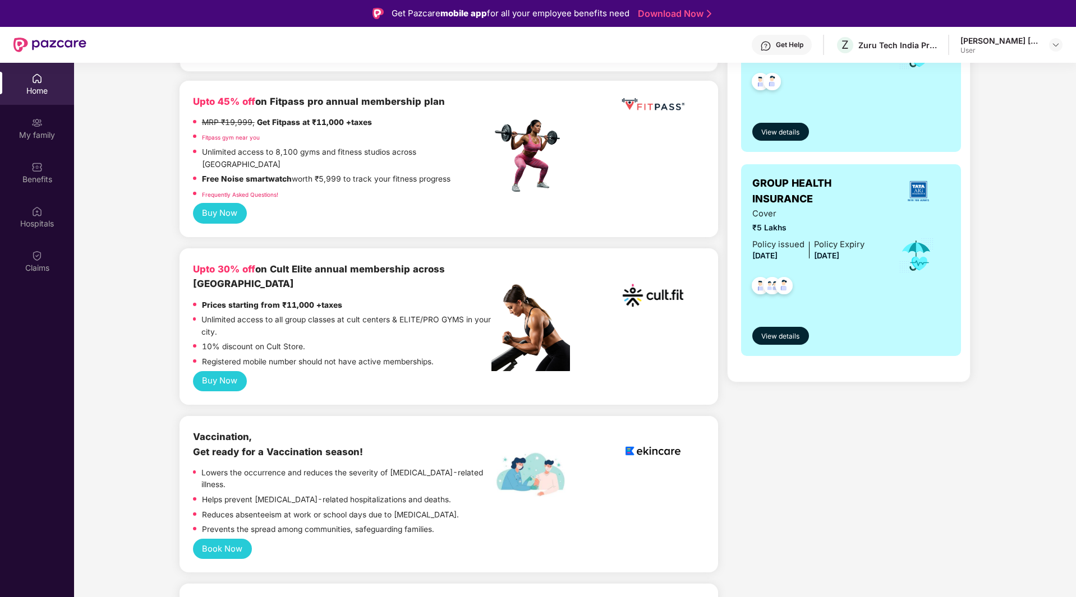
scroll to position [336, 0]
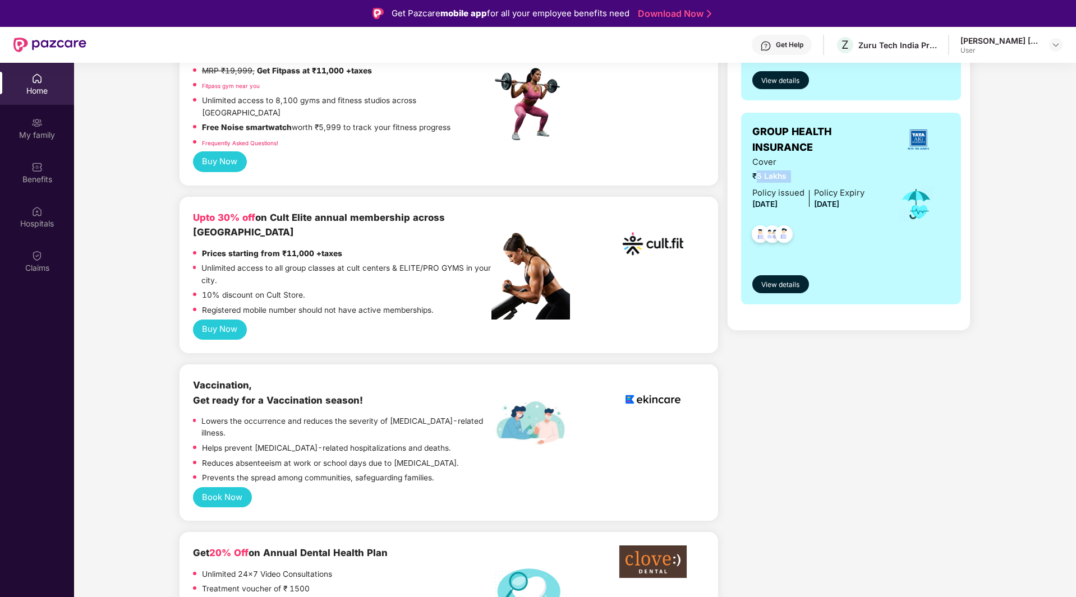
drag, startPoint x: 754, startPoint y: 173, endPoint x: 799, endPoint y: 174, distance: 44.9
click at [799, 174] on span "₹5 Lakhs" at bounding box center [808, 176] width 112 height 12
click at [766, 286] on span "View details" at bounding box center [780, 285] width 38 height 11
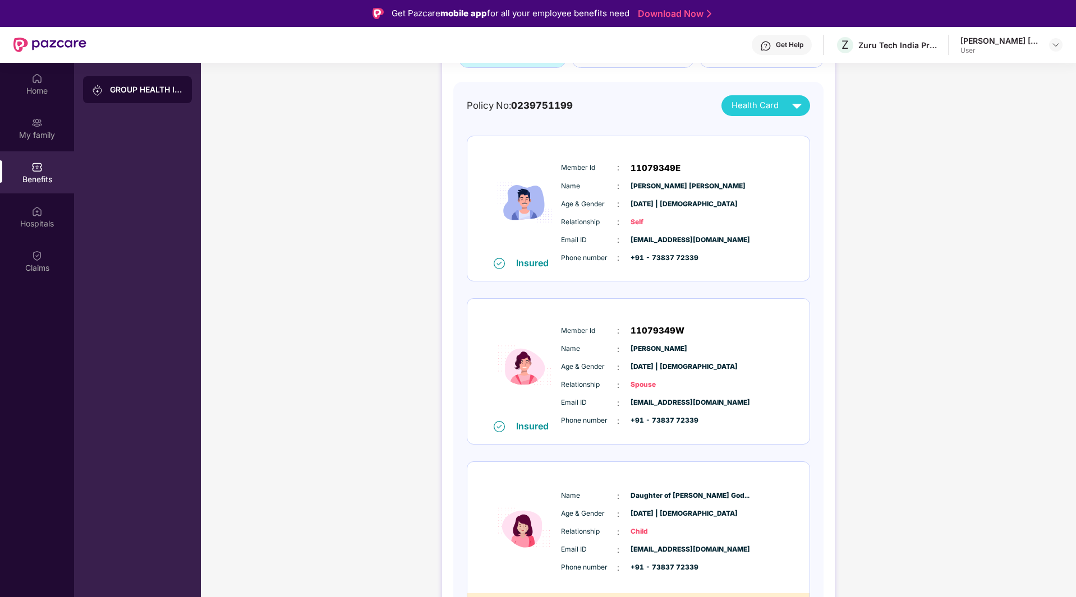
scroll to position [294, 0]
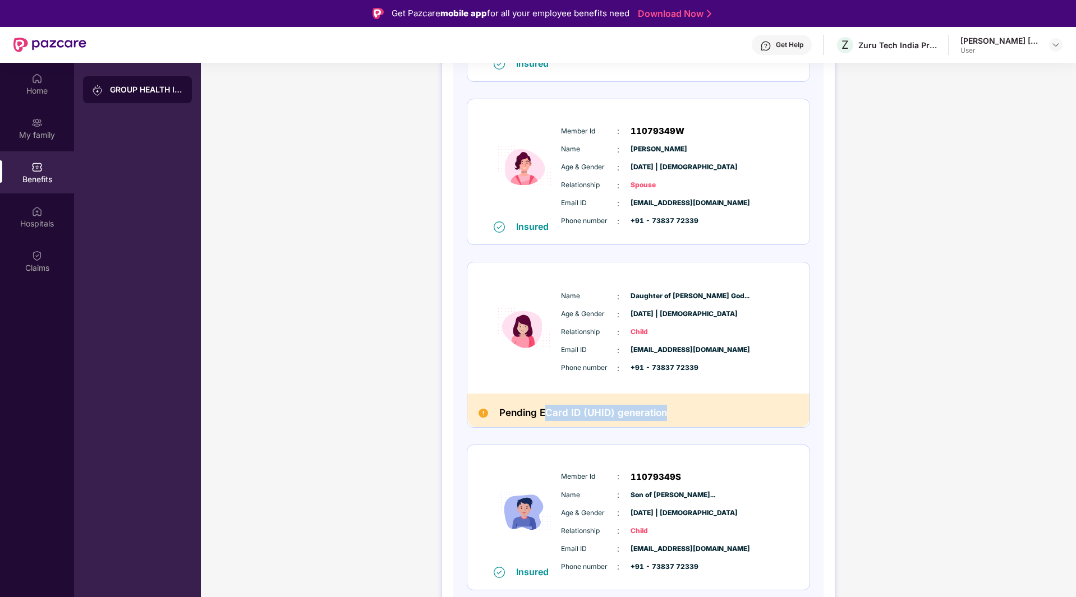
drag, startPoint x: 554, startPoint y: 410, endPoint x: 684, endPoint y: 410, distance: 129.5
click at [683, 410] on div "Pending ECard ID (UHID) generation" at bounding box center [638, 410] width 342 height 33
click at [685, 410] on div "Pending ECard ID (UHID) generation" at bounding box center [638, 410] width 342 height 33
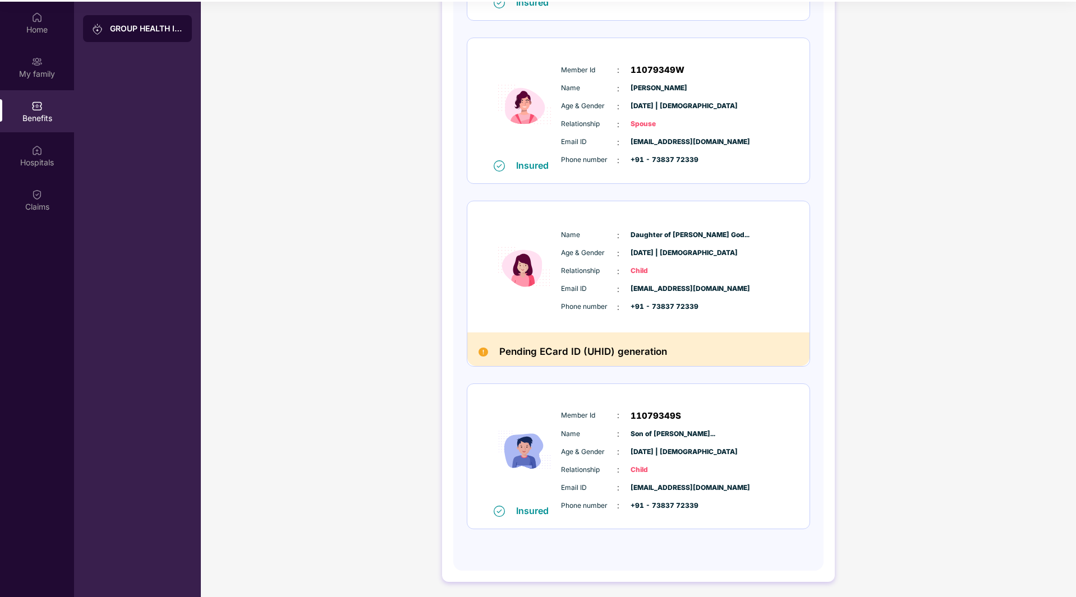
scroll to position [63, 0]
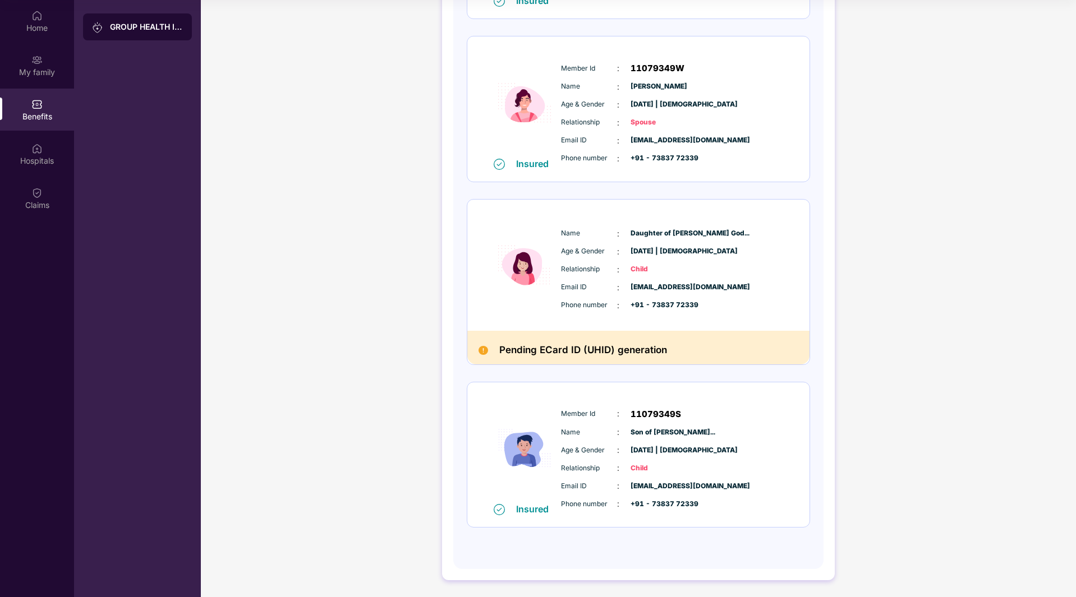
click at [893, 375] on div "GROUP HEALTH INSURANCE DETAILS INCLUSIONS EXCLUSIONS Policy No: 0239751199 Heal…" at bounding box center [638, 154] width 875 height 886
